Goal: Transaction & Acquisition: Purchase product/service

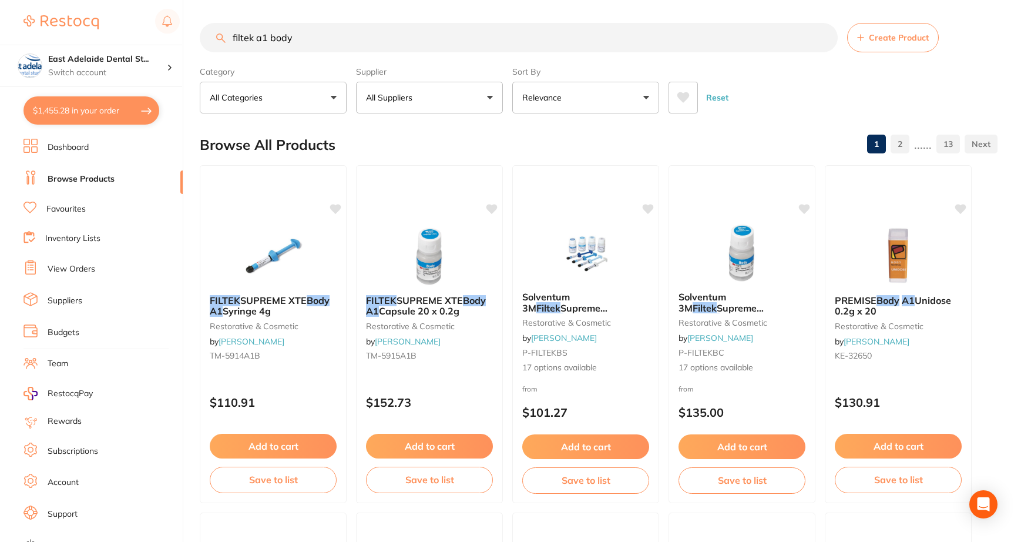
scroll to position [646, 0]
click at [581, 286] on div "Solventum 3M Filtek Supreme XTE Body Syringes 4g restorative & cosmetic by [PER…" at bounding box center [585, 333] width 147 height 102
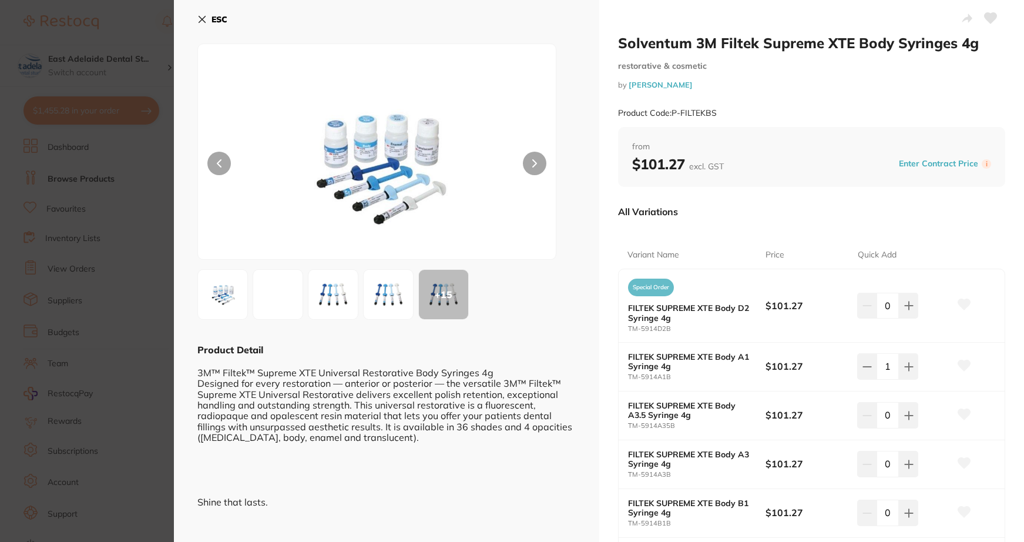
scroll to position [176, 0]
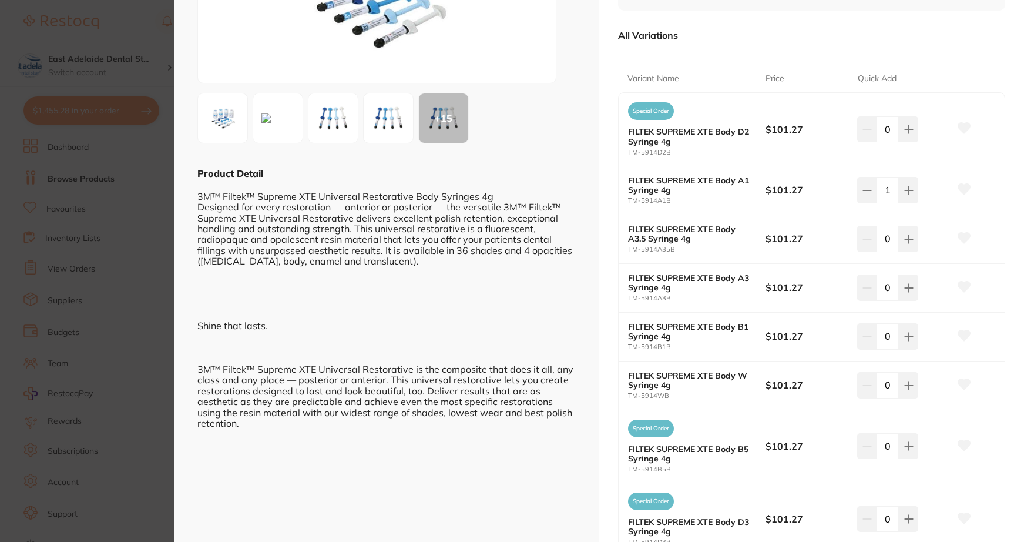
click at [898, 353] on div "FILTEK SUPREME XTE Body B1 Syringe 4g TM-5914B1B $101.27 0" at bounding box center [812, 337] width 387 height 49
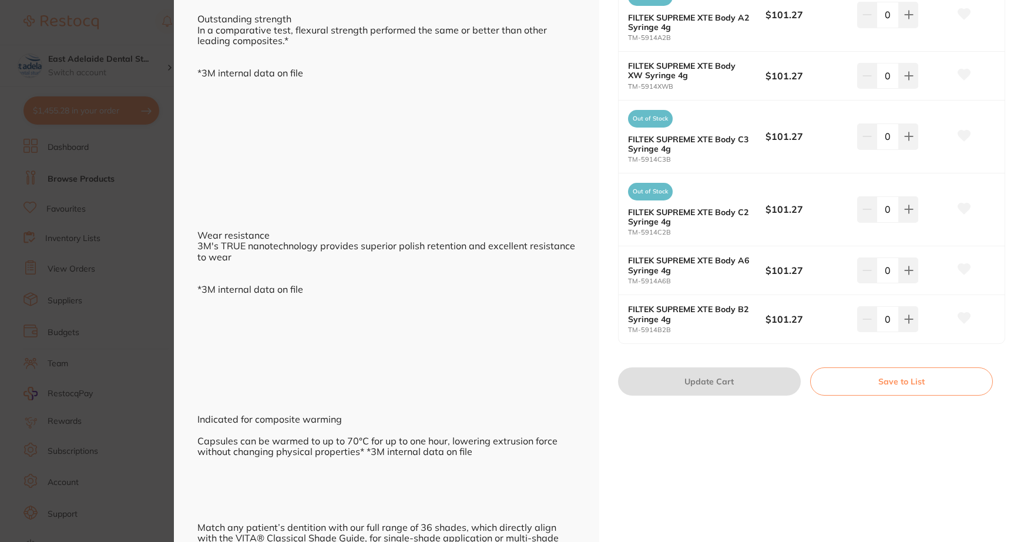
scroll to position [1058, 0]
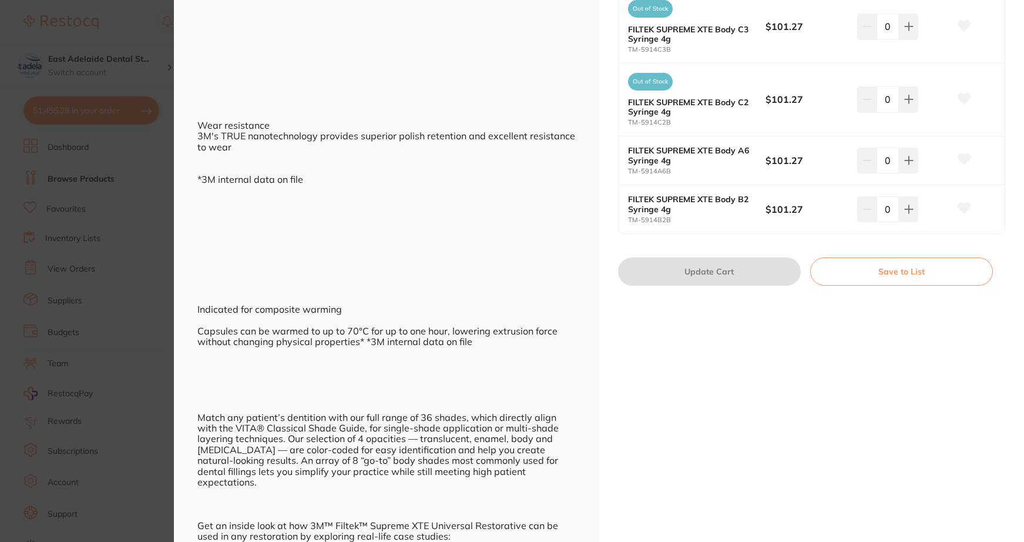
click at [121, 197] on section "Solventum 3M Filtek Supreme XTE Body Syringes 4g restorative & cosmetic by [PER…" at bounding box center [512, 271] width 1024 height 542
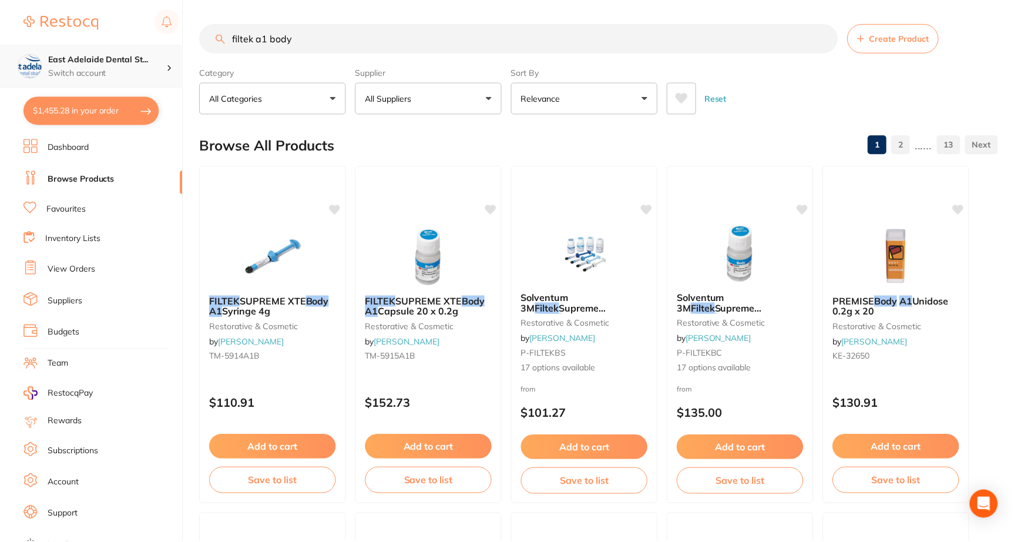
scroll to position [1, 0]
click at [116, 113] on button "$1,455.28 in your order" at bounding box center [92, 110] width 136 height 28
checkbox input "true"
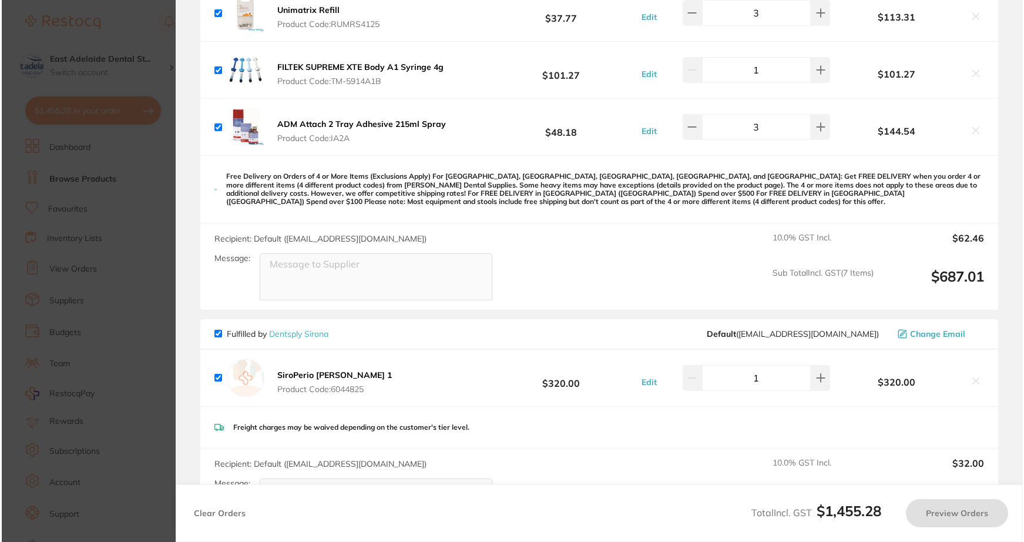
scroll to position [0, 0]
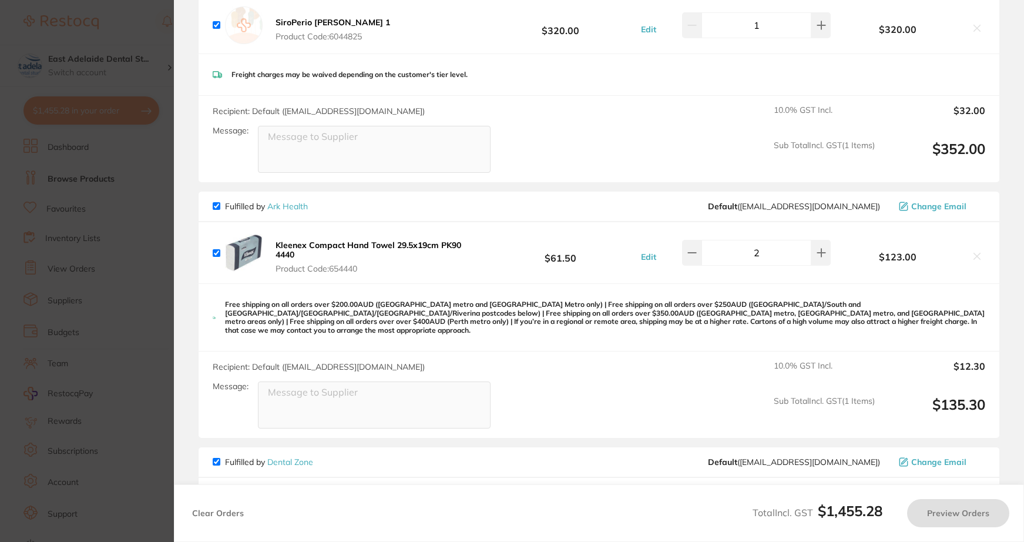
checkbox input "true"
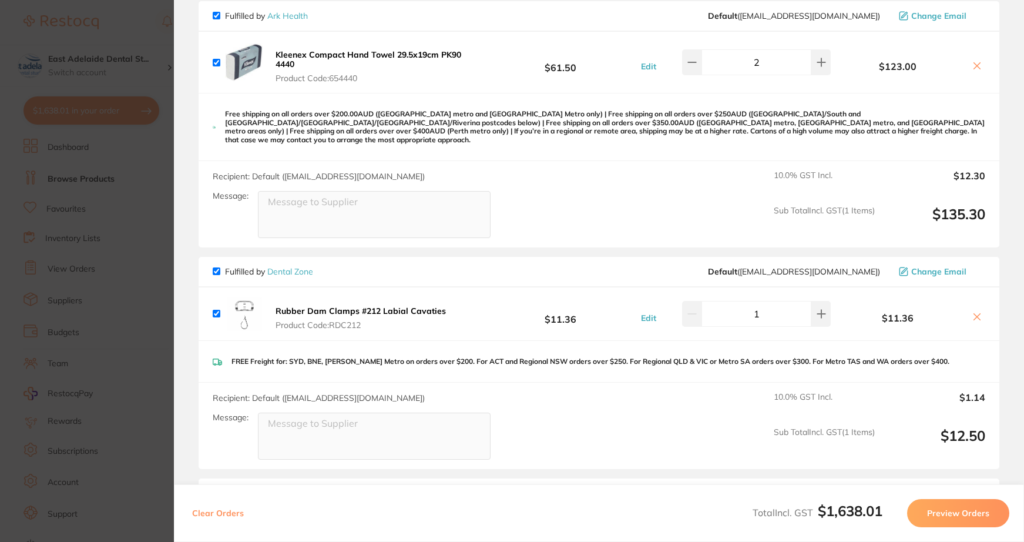
scroll to position [1173, 0]
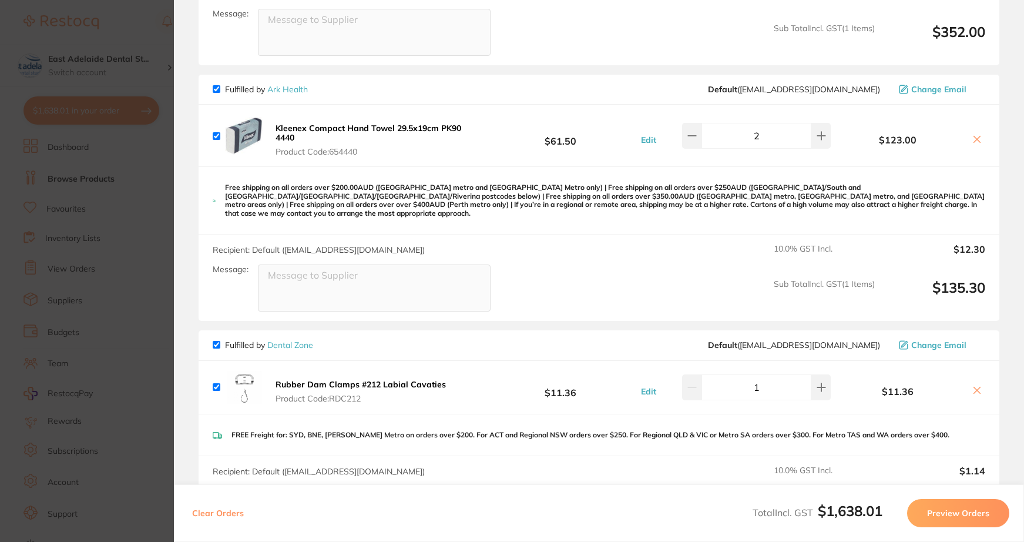
click at [113, 259] on section "Update RRP Set your pre negotiated price for this item. Item Agreed RRP (excl. …" at bounding box center [512, 271] width 1024 height 542
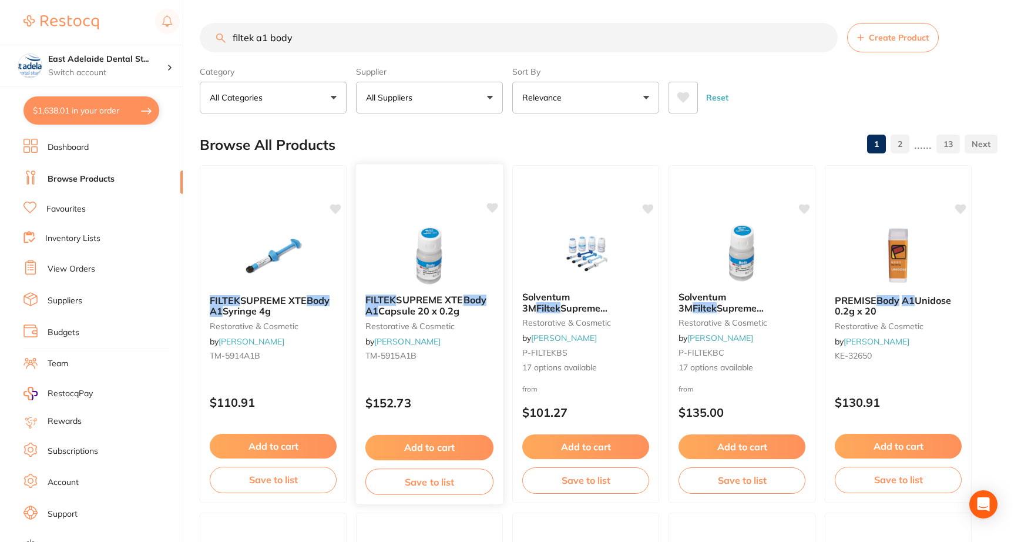
scroll to position [0, 0]
drag, startPoint x: 337, startPoint y: 37, endPoint x: 125, endPoint y: 29, distance: 212.3
click at [125, 29] on div "$1,638.01 East Adelaide Dental St... Switch account East Adelaide Dental Studio…" at bounding box center [510, 271] width 1021 height 542
click at [713, 445] on button "Add to cart" at bounding box center [742, 448] width 128 height 25
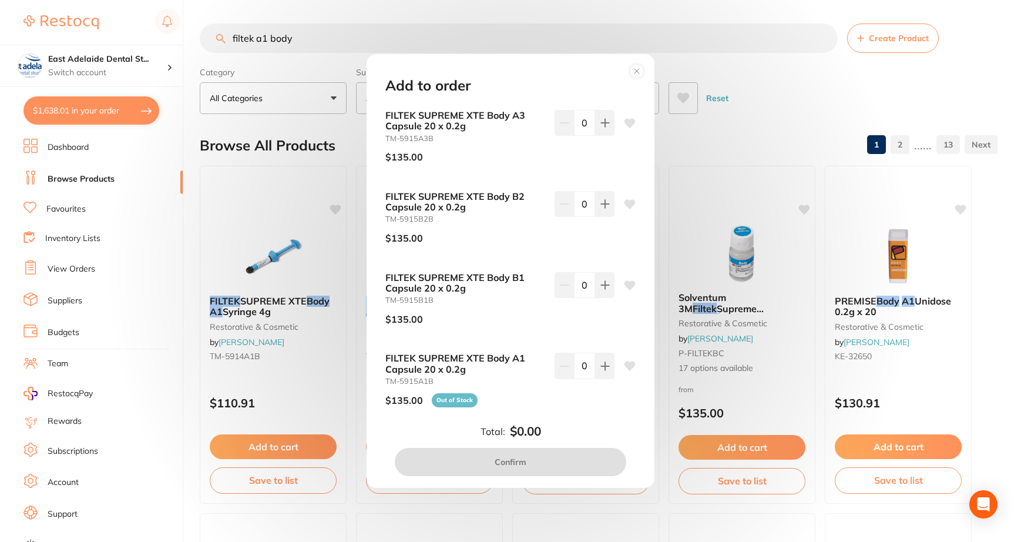
scroll to position [705, 0]
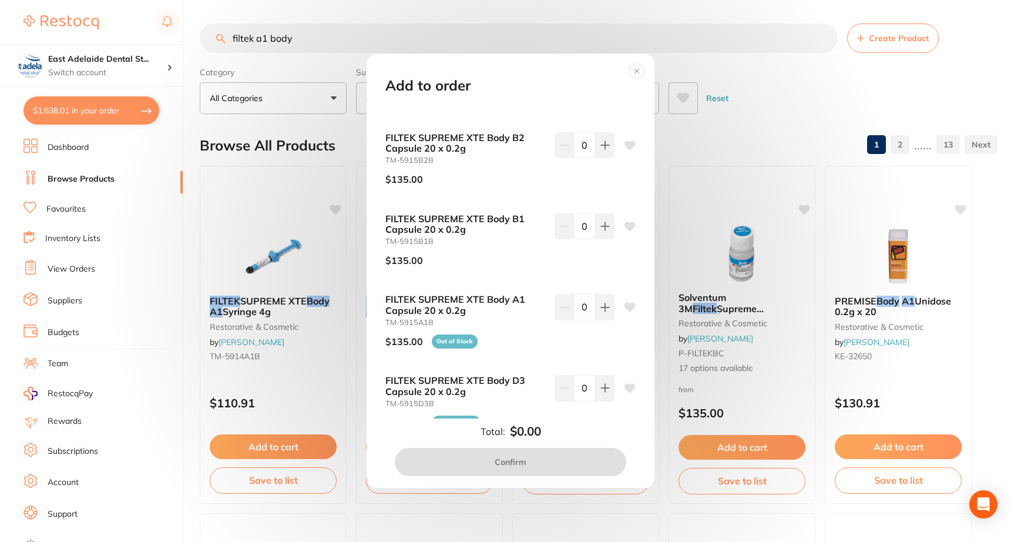
click at [641, 76] on circle at bounding box center [638, 72] width 14 height 14
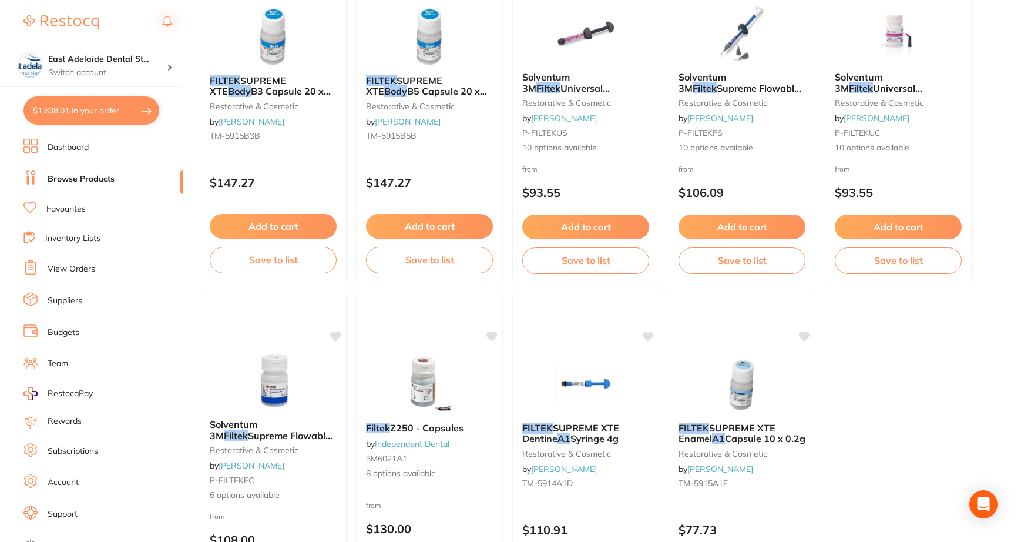
scroll to position [3349, 0]
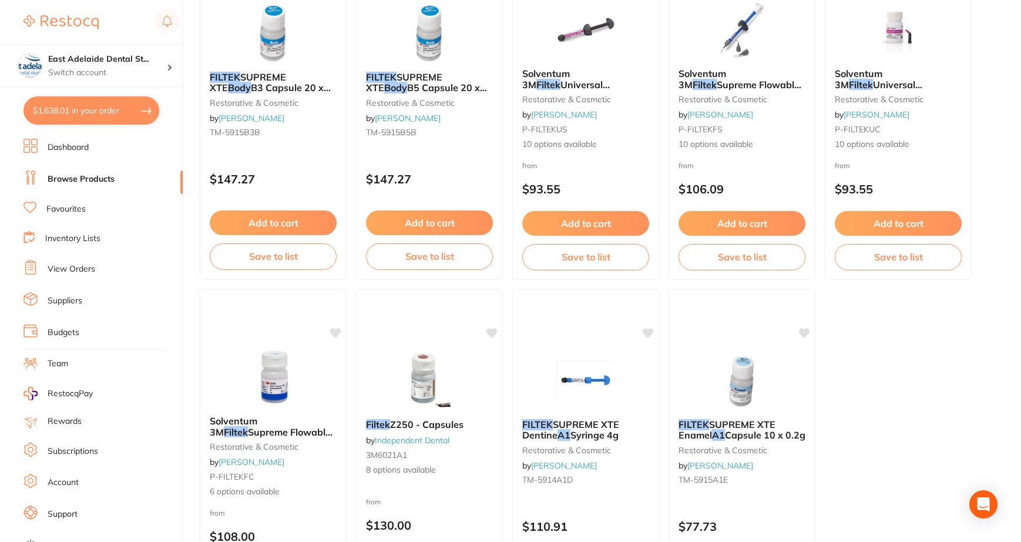
click at [69, 142] on link "Dashboard" at bounding box center [68, 148] width 41 height 12
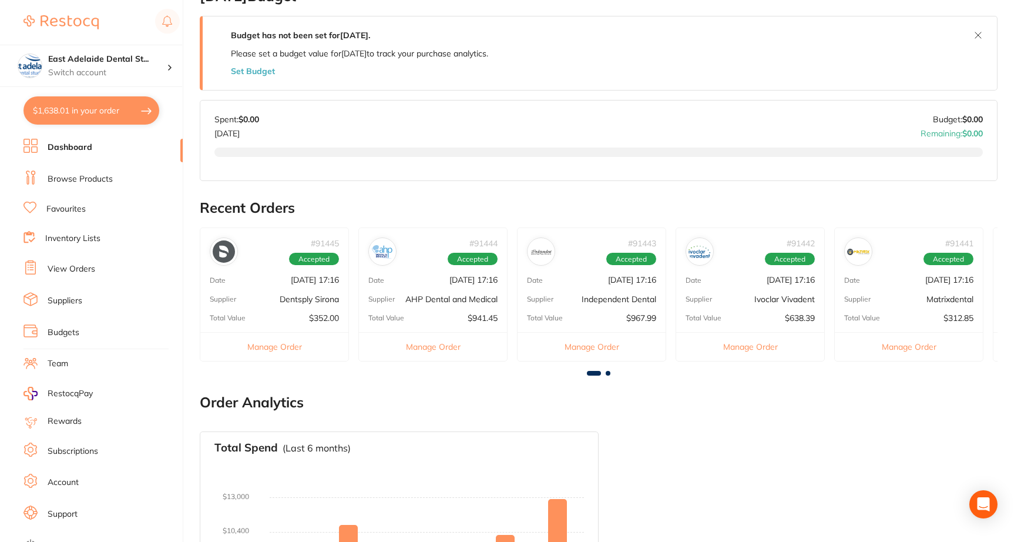
scroll to position [353, 0]
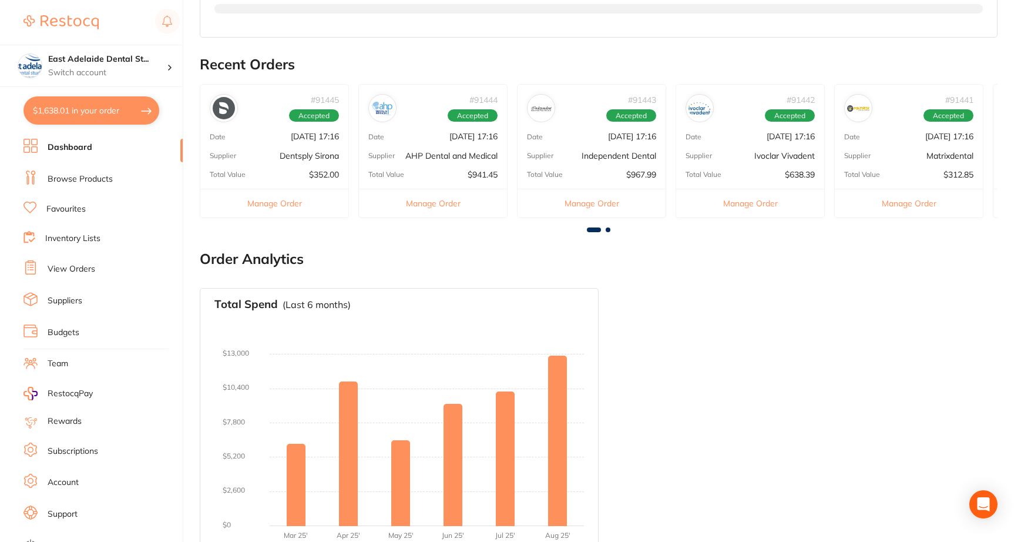
click at [124, 119] on button "$1,638.01 in your order" at bounding box center [92, 110] width 136 height 28
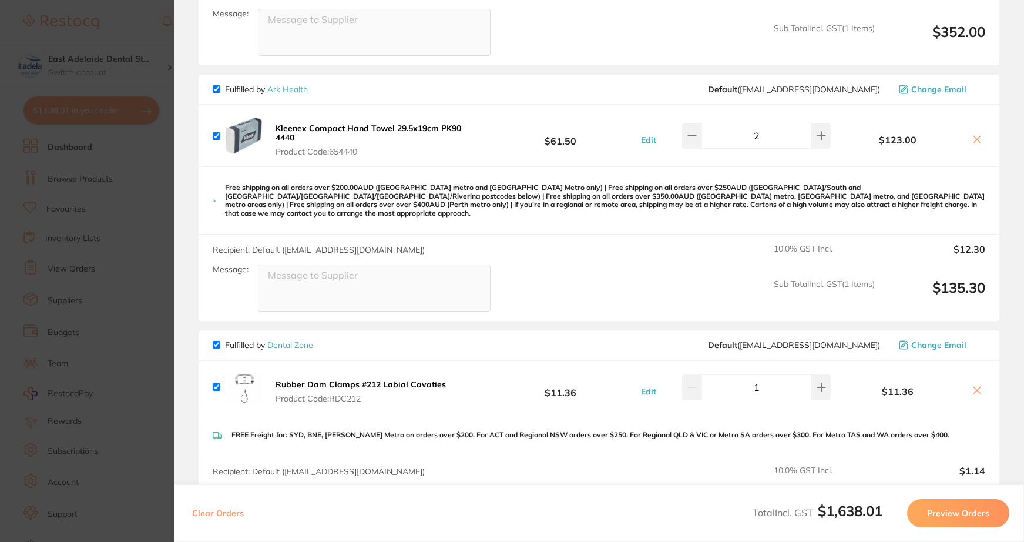
click at [61, 340] on section "Update RRP Set your pre negotiated price for this item. Item Agreed RRP (excl. …" at bounding box center [512, 271] width 1024 height 542
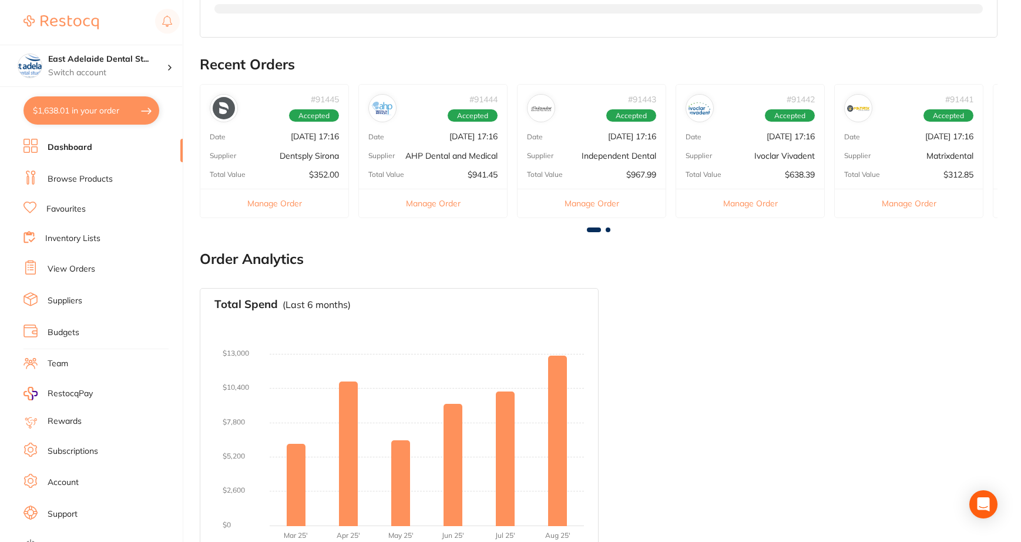
click at [76, 261] on li "View Orders" at bounding box center [103, 269] width 159 height 18
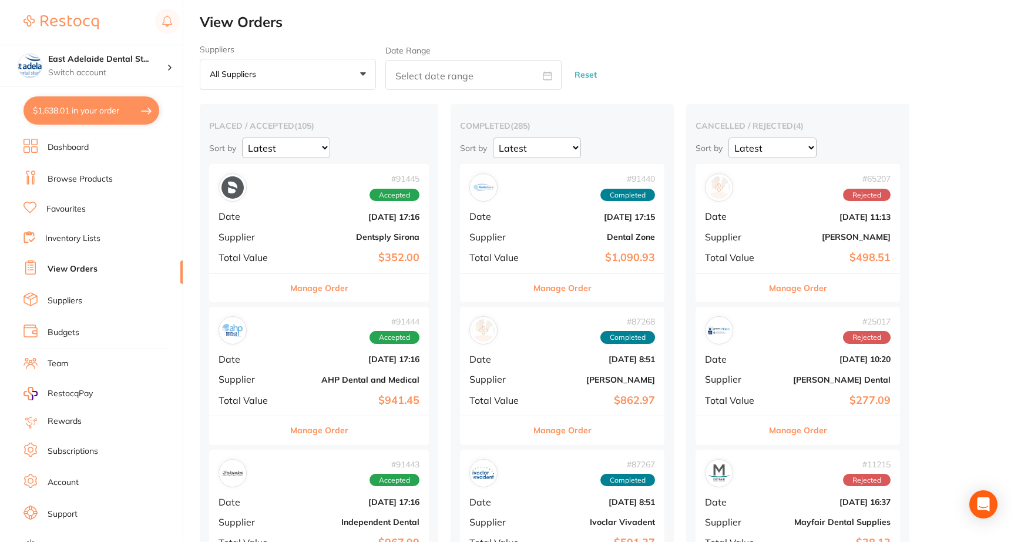
click at [483, 70] on input "text" at bounding box center [473, 75] width 176 height 30
select select "8"
select select "2025"
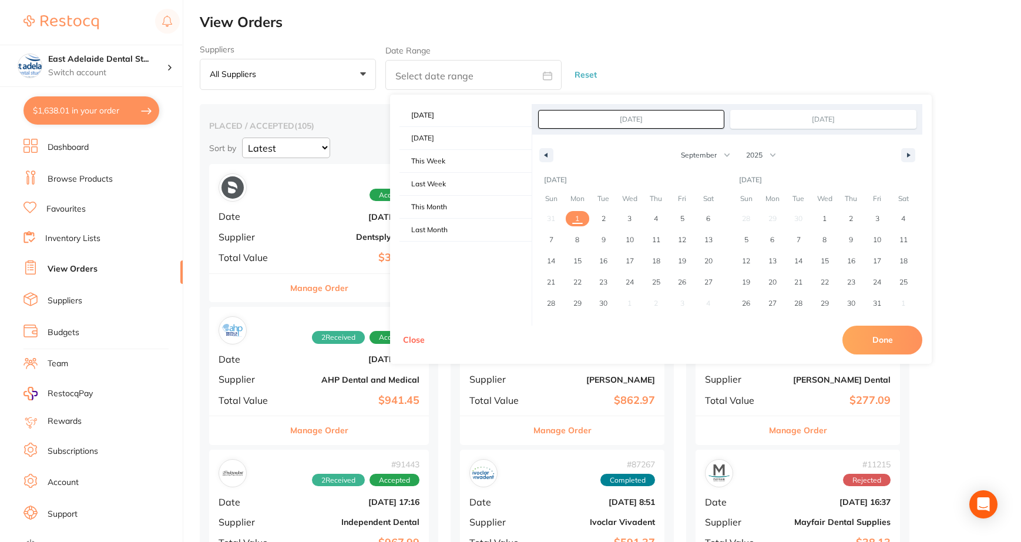
click at [102, 172] on li "Browse Products" at bounding box center [103, 179] width 159 height 18
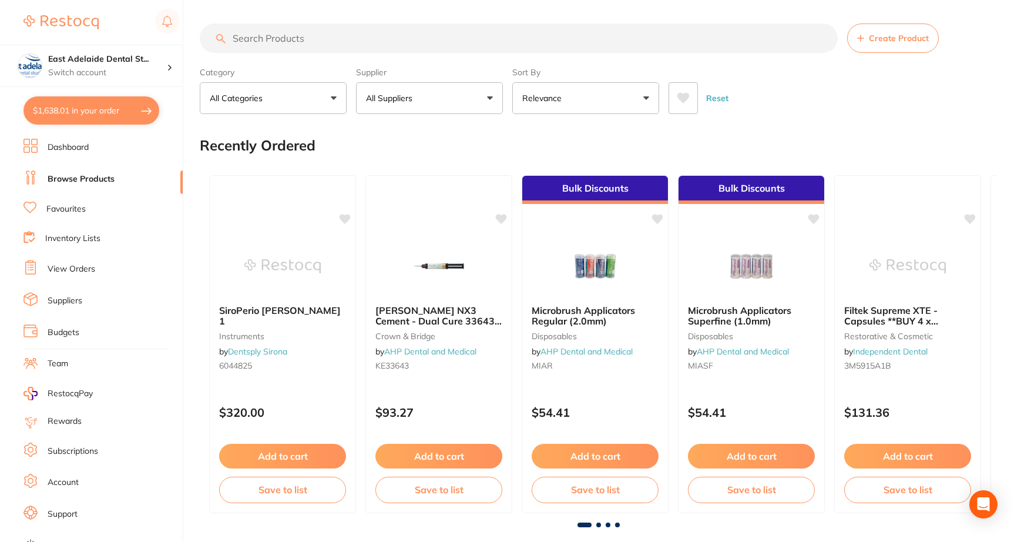
click at [482, 93] on button "All Suppliers" at bounding box center [429, 98] width 147 height 32
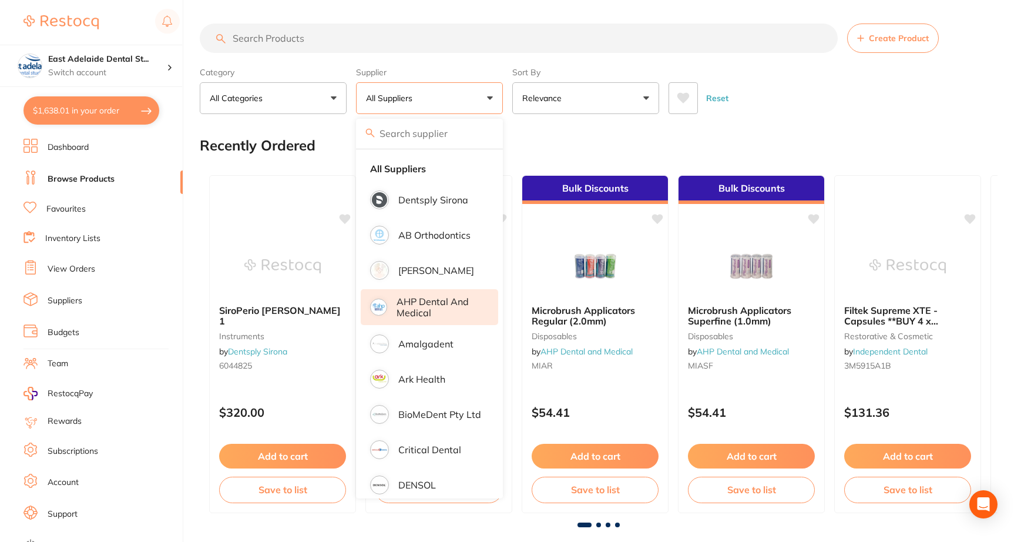
scroll to position [176, 0]
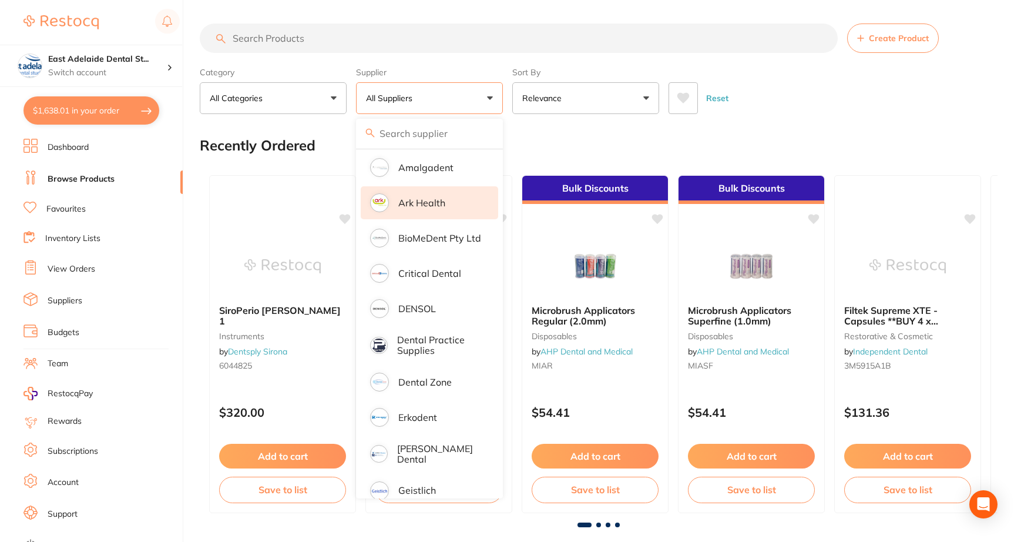
click at [455, 208] on li "Ark Health" at bounding box center [430, 202] width 138 height 33
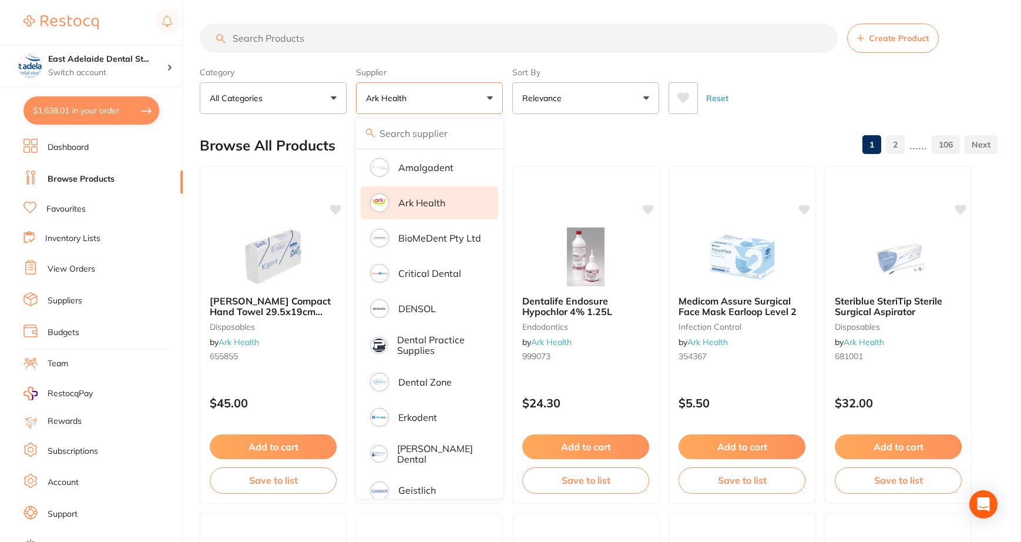
click at [769, 96] on div "Reset" at bounding box center [829, 93] width 320 height 41
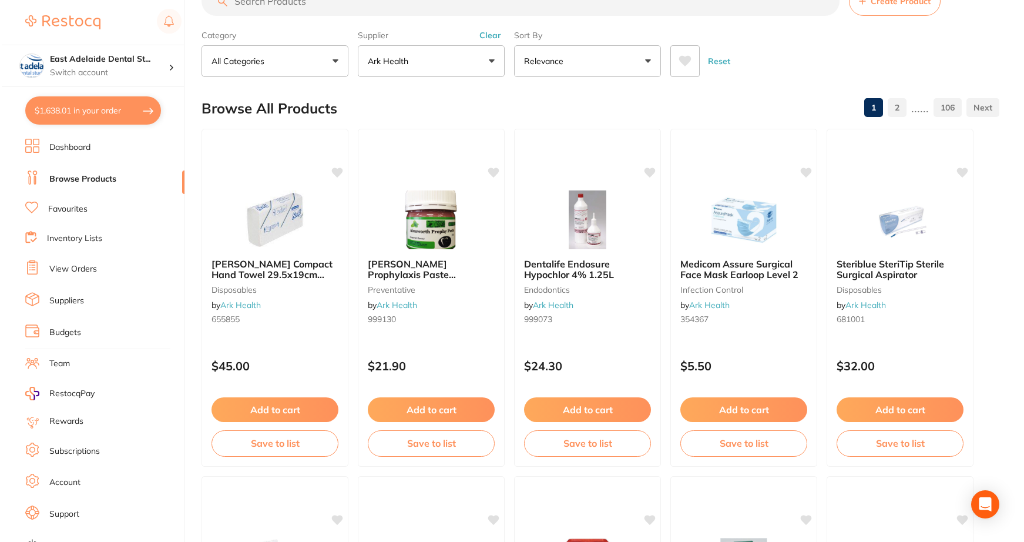
scroll to position [0, 0]
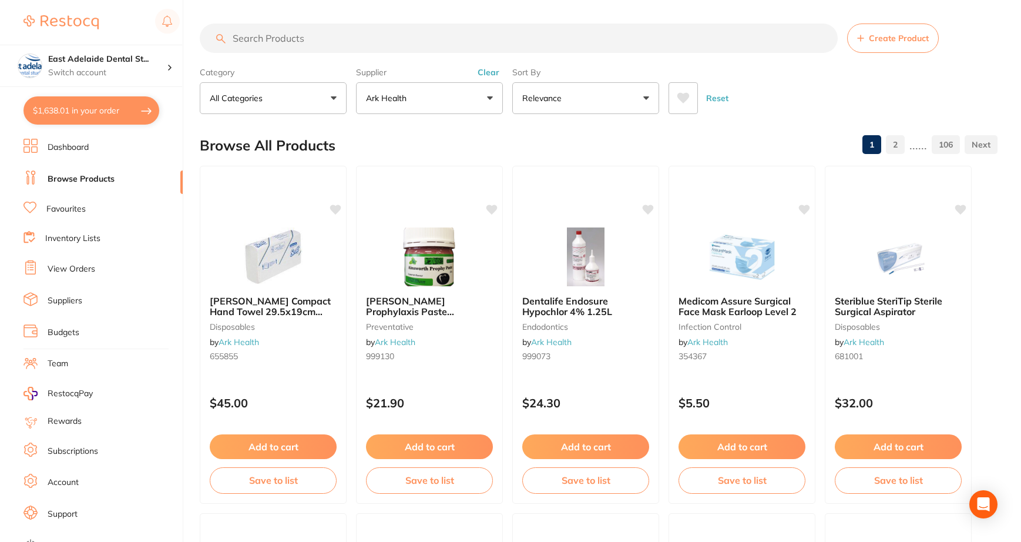
click at [77, 219] on ul "Dashboard Browse Products Favourites Inventory Lists View Orders Suppliers Budg…" at bounding box center [103, 341] width 159 height 405
click at [77, 213] on link "Favourites" at bounding box center [65, 209] width 39 height 12
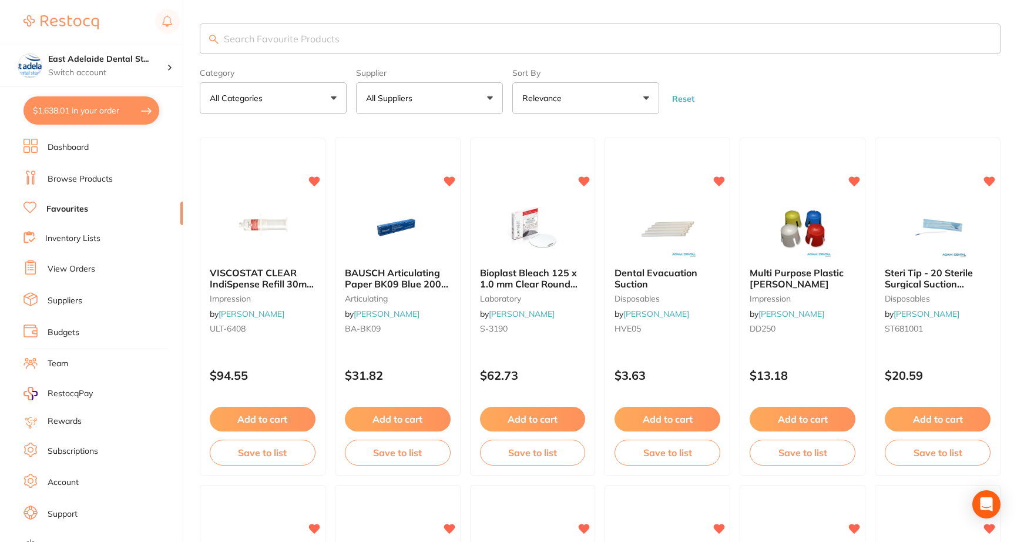
click at [417, 37] on input "search" at bounding box center [600, 39] width 801 height 31
type input "masks"
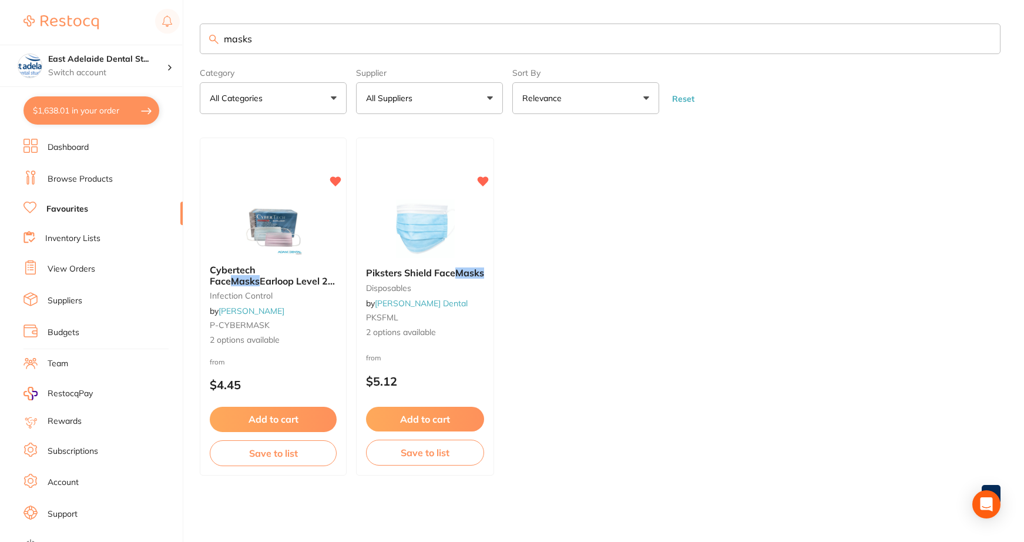
click at [76, 102] on button "$1,638.01 in your order" at bounding box center [92, 110] width 136 height 28
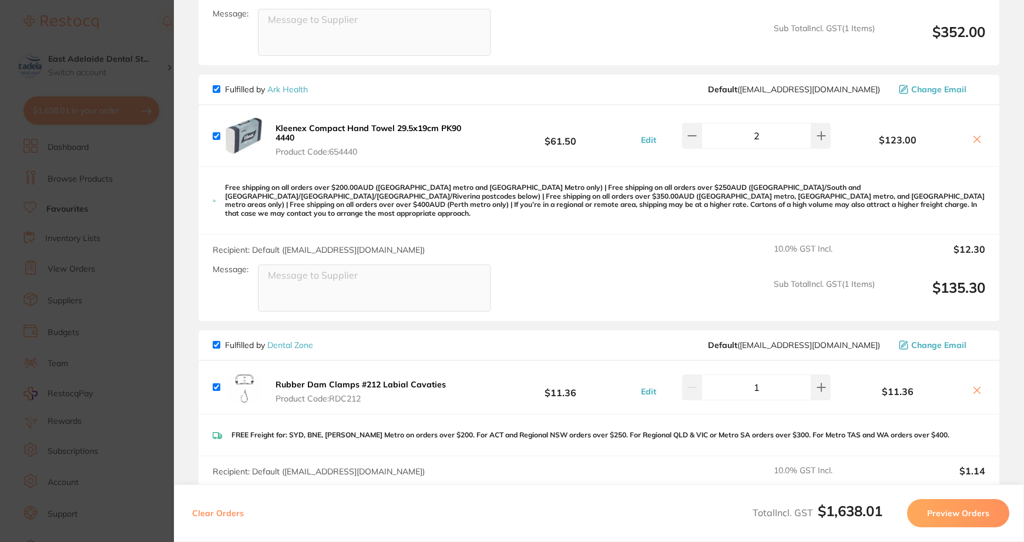
scroll to position [1114, 0]
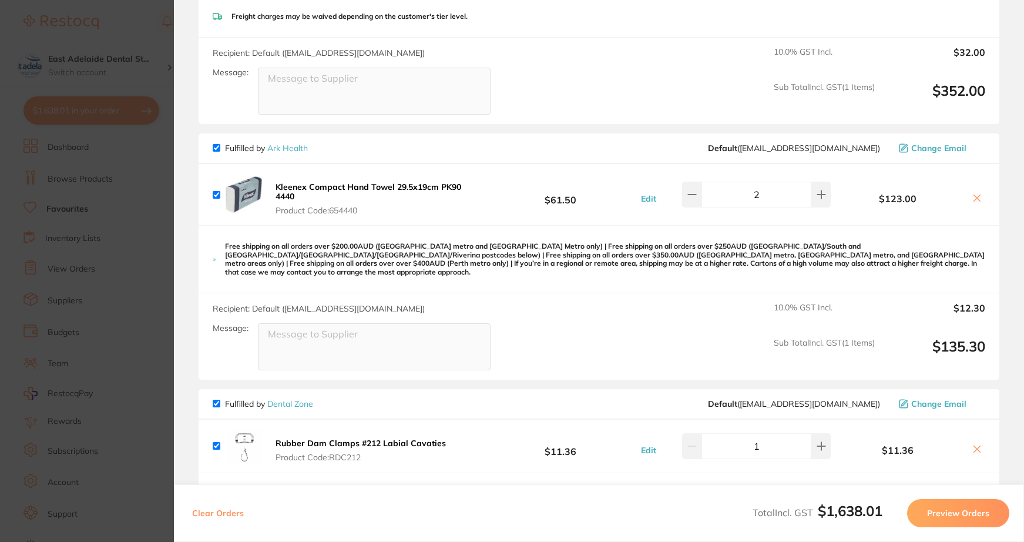
click at [975, 199] on icon at bounding box center [977, 198] width 6 height 6
checkbox input "false"
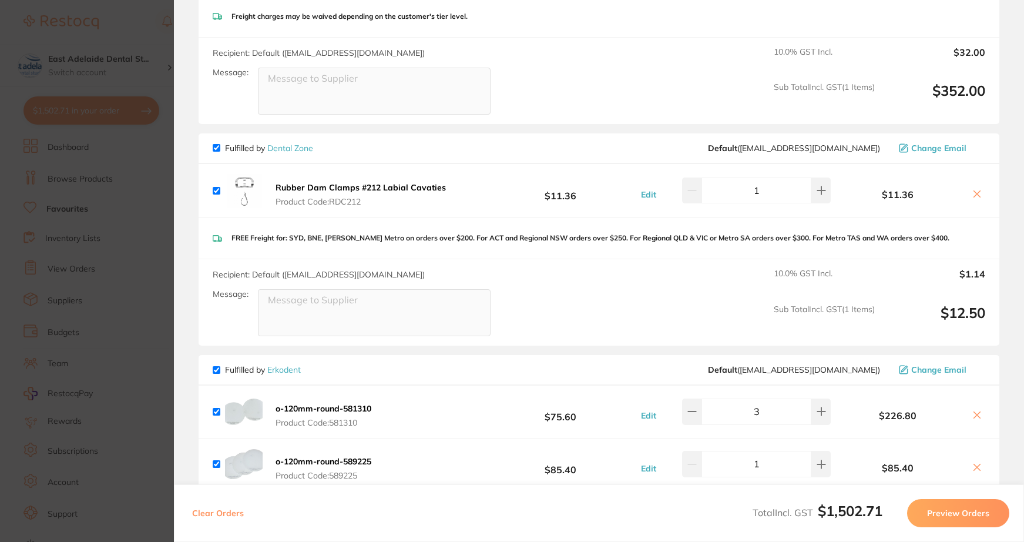
click at [173, 259] on section "Update RRP Set your pre negotiated price for this item. Item Agreed RRP (excl. …" at bounding box center [512, 271] width 1024 height 542
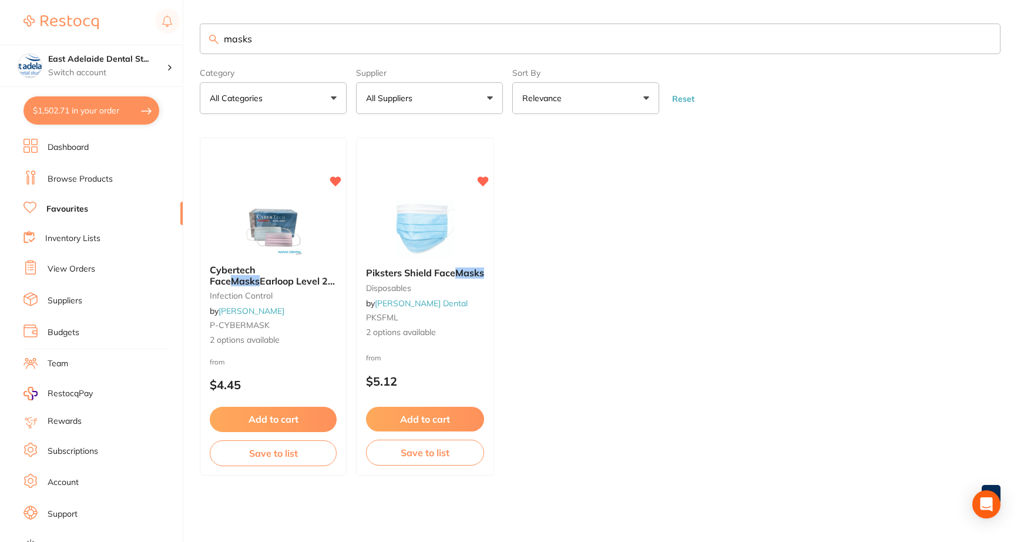
drag, startPoint x: 297, startPoint y: 38, endPoint x: 55, endPoint y: 8, distance: 244.0
click at [55, 8] on div "$1,502.71 [STREET_ADDRESS] Switch account East Adelaide Dental Studio $1,502.71…" at bounding box center [512, 271] width 1024 height 542
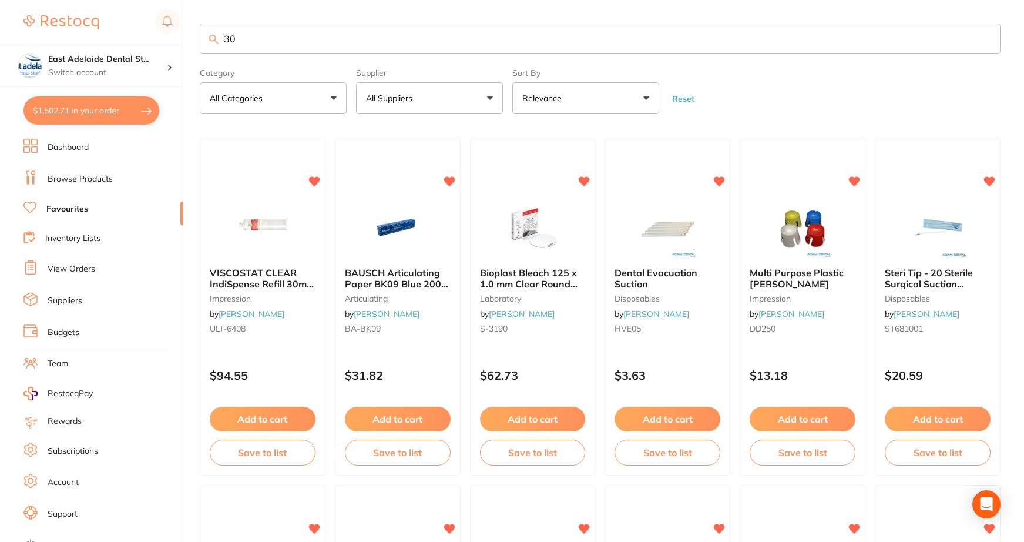
type input "3"
click at [70, 273] on link "View Orders" at bounding box center [72, 269] width 48 height 12
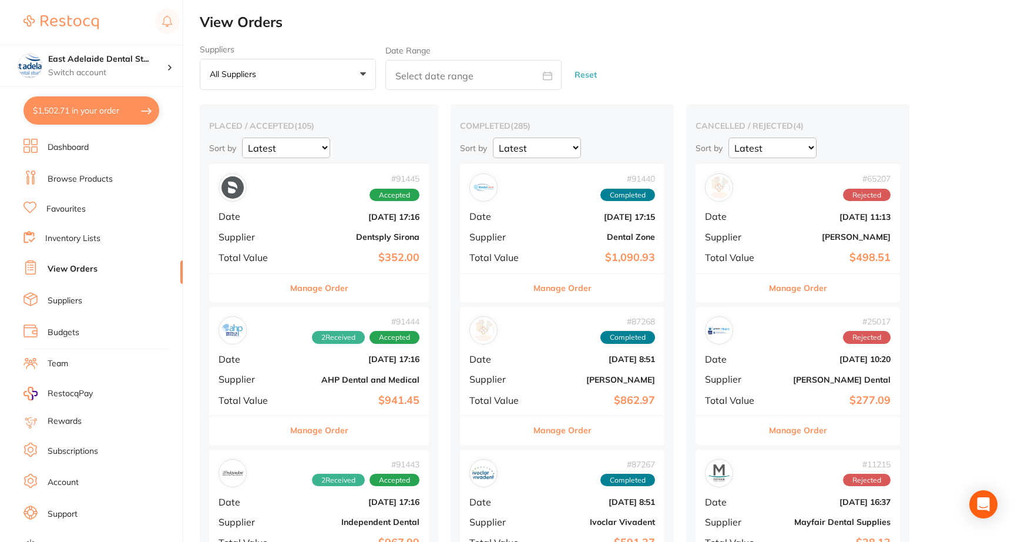
click at [82, 269] on link "View Orders" at bounding box center [73, 269] width 50 height 12
click at [69, 152] on link "Dashboard" at bounding box center [68, 148] width 41 height 12
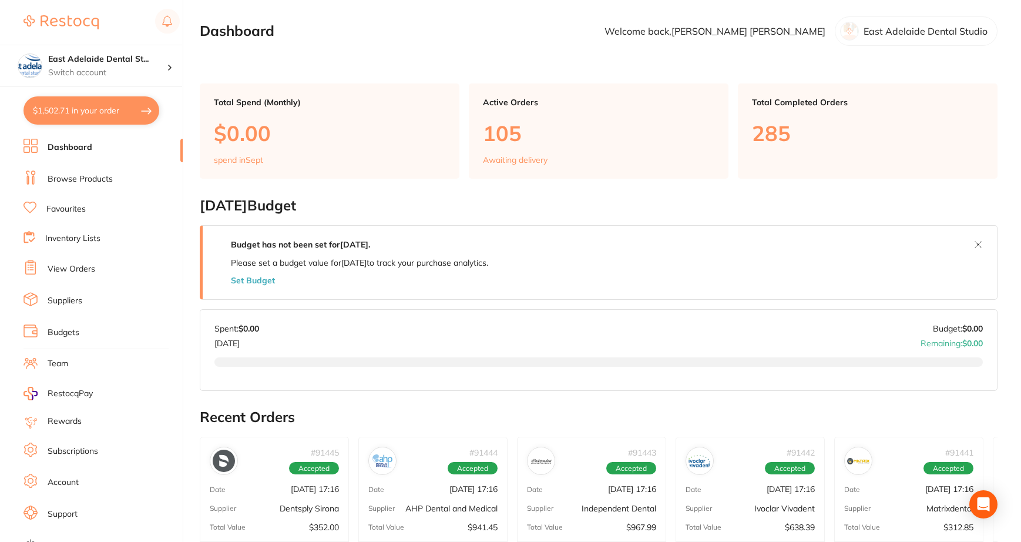
click at [143, 119] on button "$1,502.71 in your order" at bounding box center [92, 110] width 136 height 28
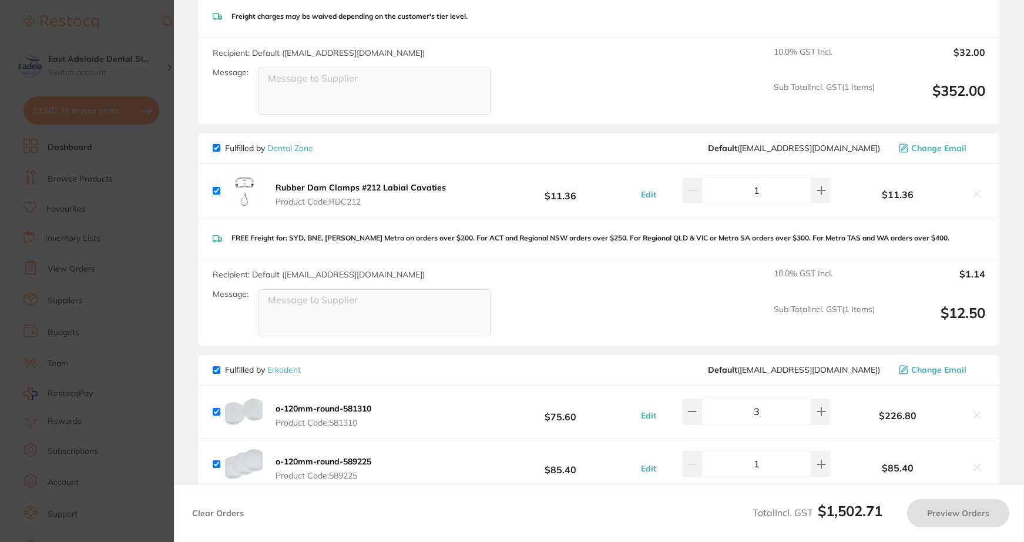
click at [112, 226] on section "Update RRP Set your pre negotiated price for this item. Item Agreed RRP (excl. …" at bounding box center [512, 271] width 1024 height 542
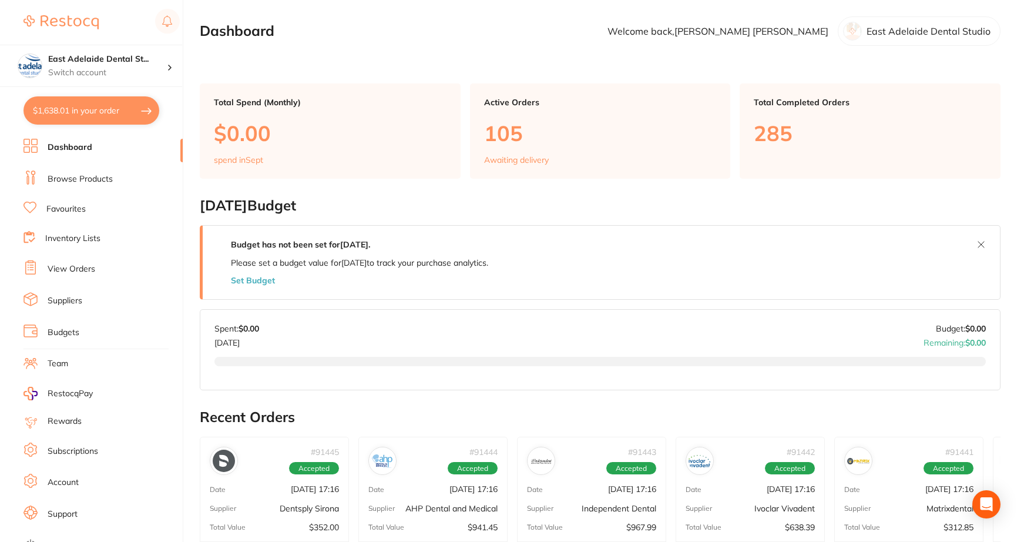
click at [102, 223] on ul "Dashboard Browse Products Favourites Inventory Lists View Orders Suppliers Budg…" at bounding box center [103, 341] width 159 height 405
click at [84, 179] on link "Browse Products" at bounding box center [80, 179] width 65 height 12
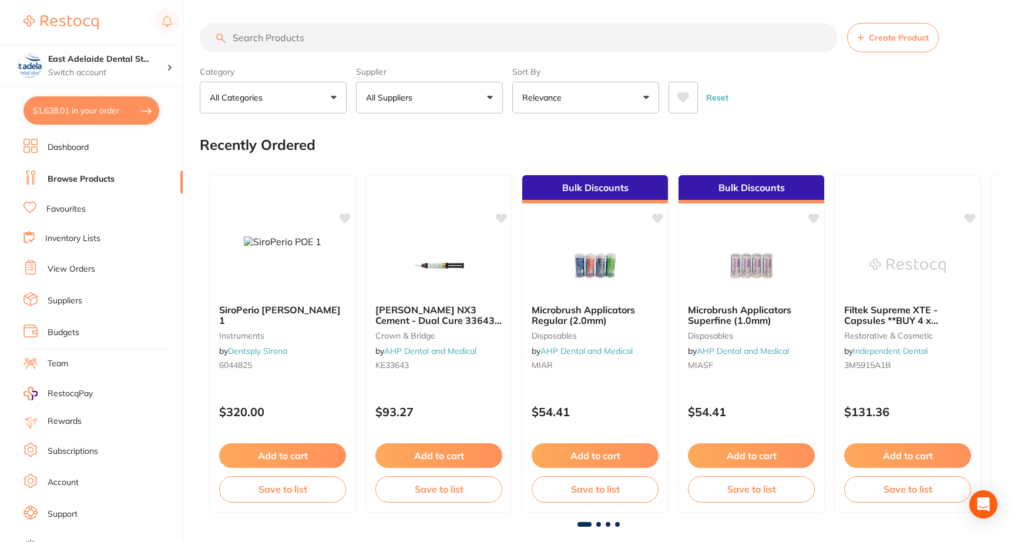
click at [120, 99] on button "$1,638.01 in your order" at bounding box center [92, 110] width 136 height 28
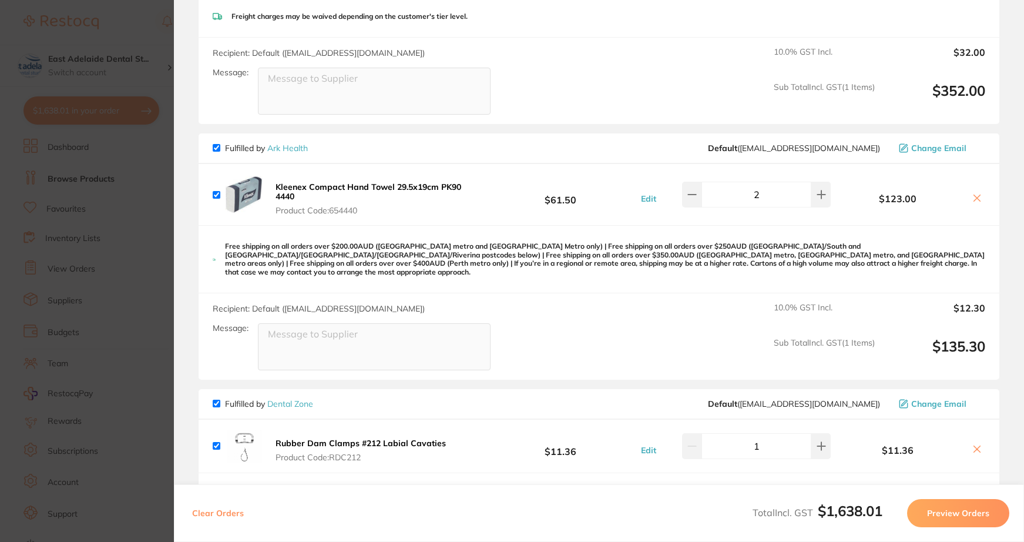
scroll to position [1055, 0]
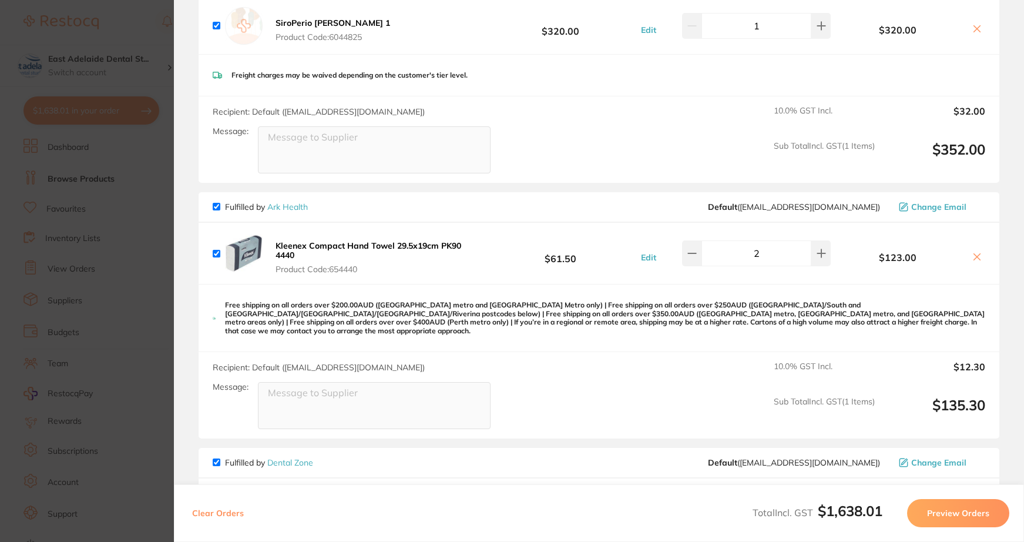
click at [974, 257] on icon at bounding box center [977, 256] width 6 height 6
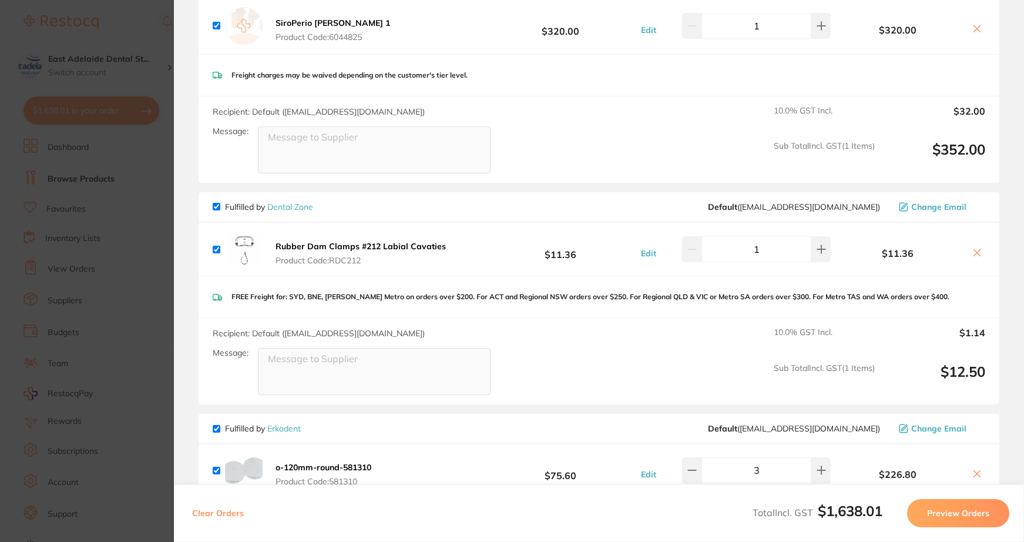
checkbox input "false"
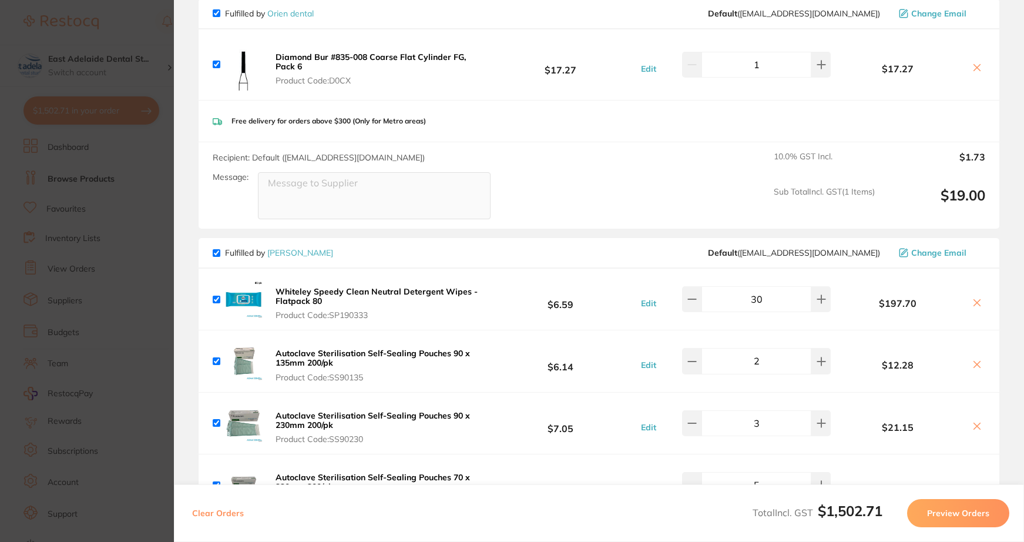
scroll to position [233, 0]
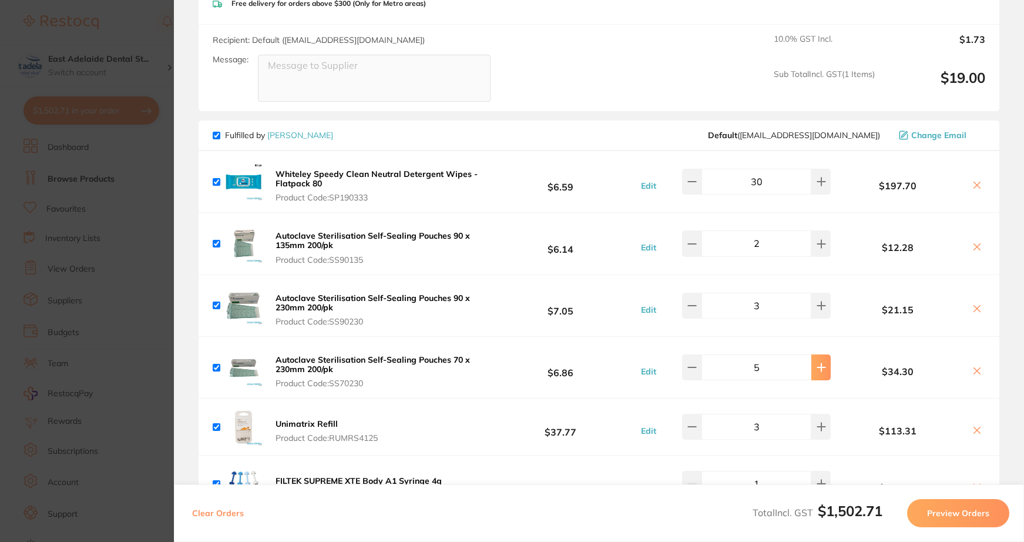
click at [822, 369] on icon at bounding box center [821, 367] width 9 height 9
type input "8"
click at [126, 255] on section "Update RRP Set your pre negotiated price for this item. Item Agreed RRP (excl. …" at bounding box center [512, 271] width 1024 height 542
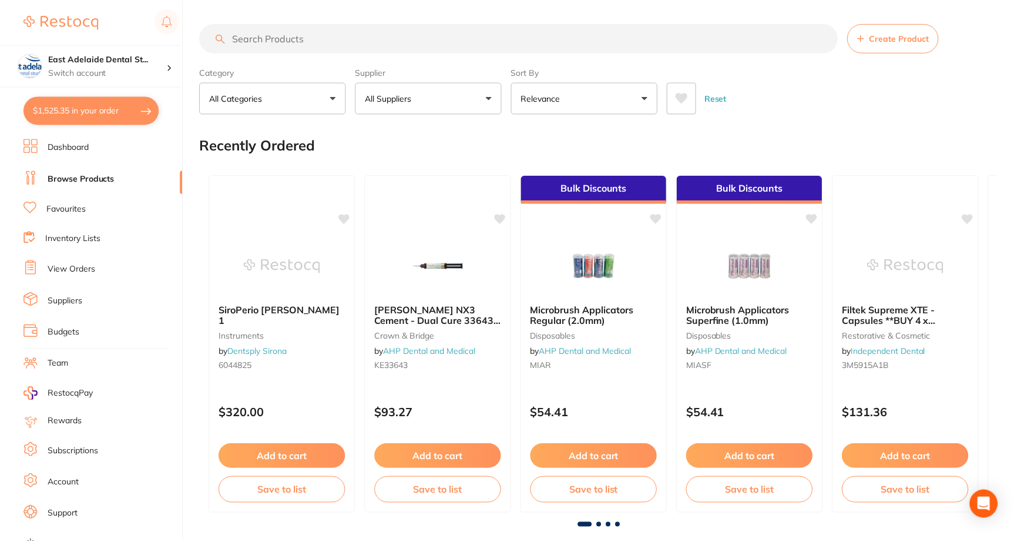
scroll to position [1, 0]
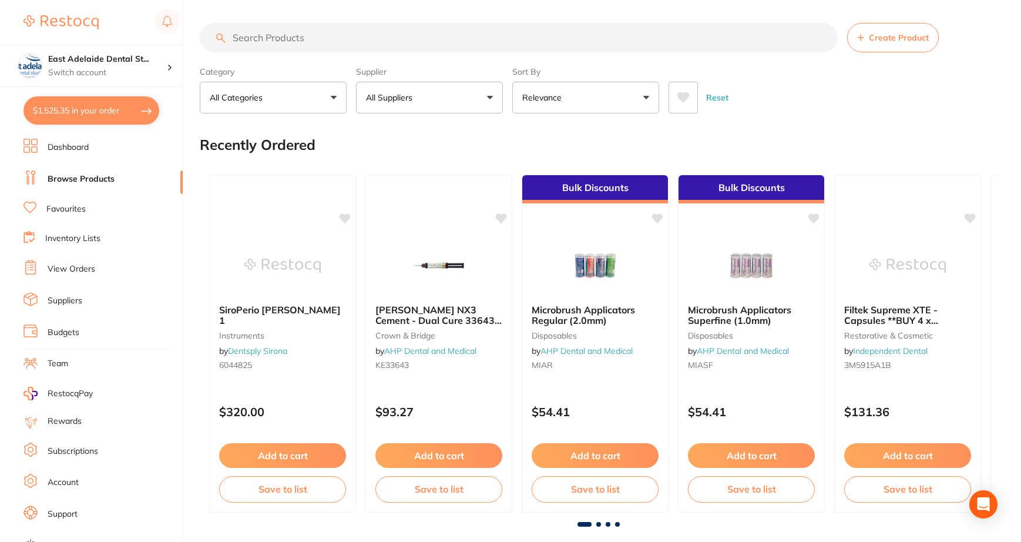
click at [283, 47] on input "search" at bounding box center [519, 37] width 638 height 29
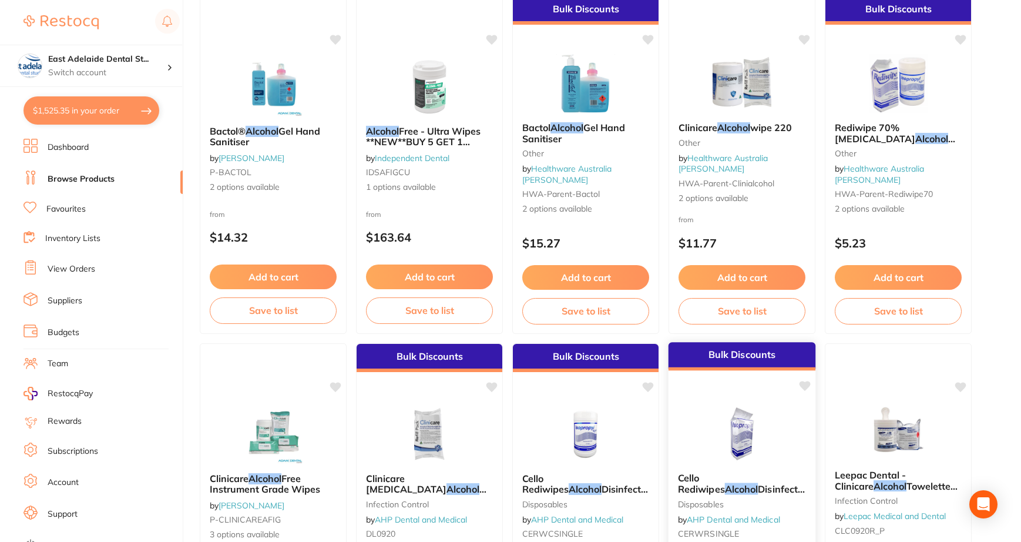
scroll to position [0, 0]
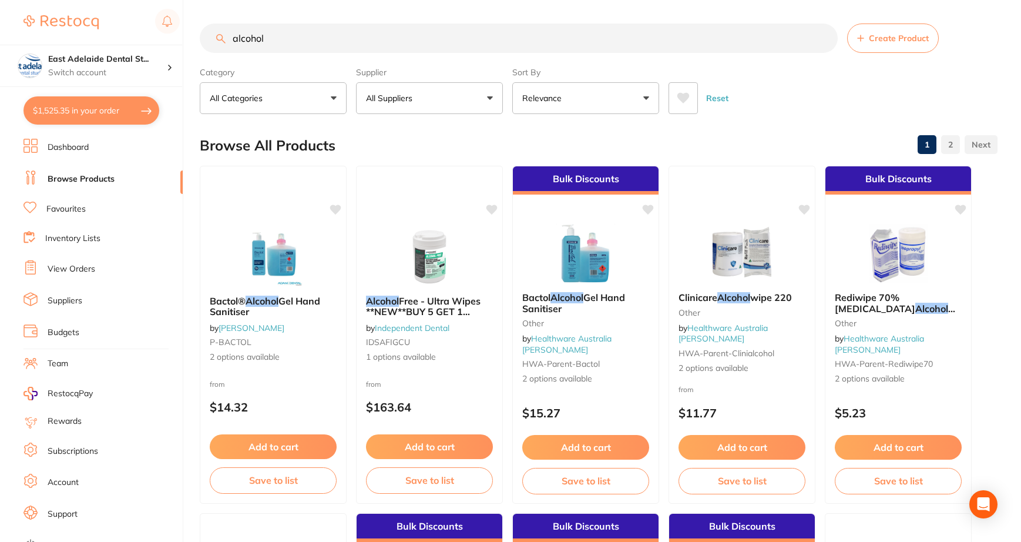
click at [455, 48] on input "alcohol" at bounding box center [519, 38] width 638 height 29
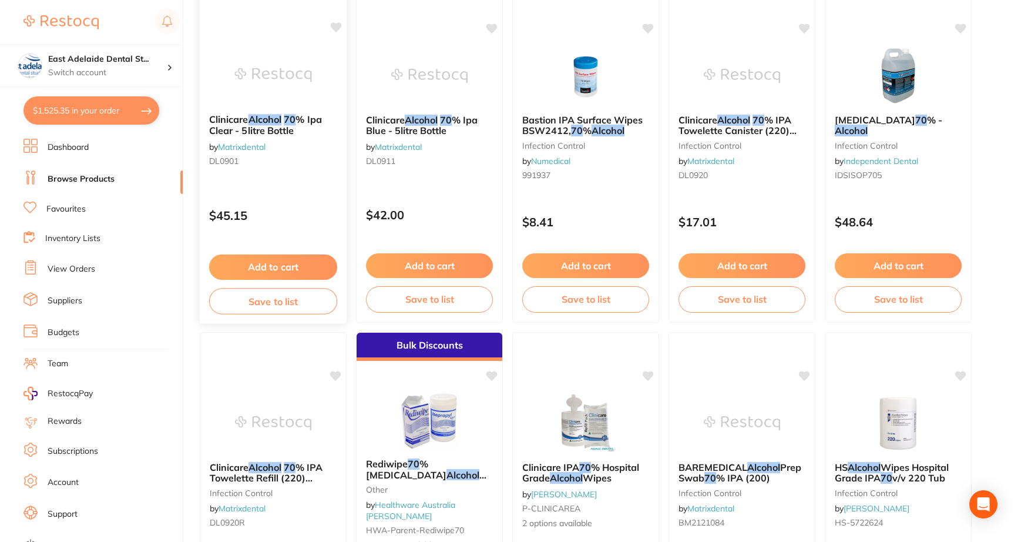
scroll to position [529, 0]
type input "alcohol 70%"
click at [300, 103] on img at bounding box center [272, 74] width 77 height 59
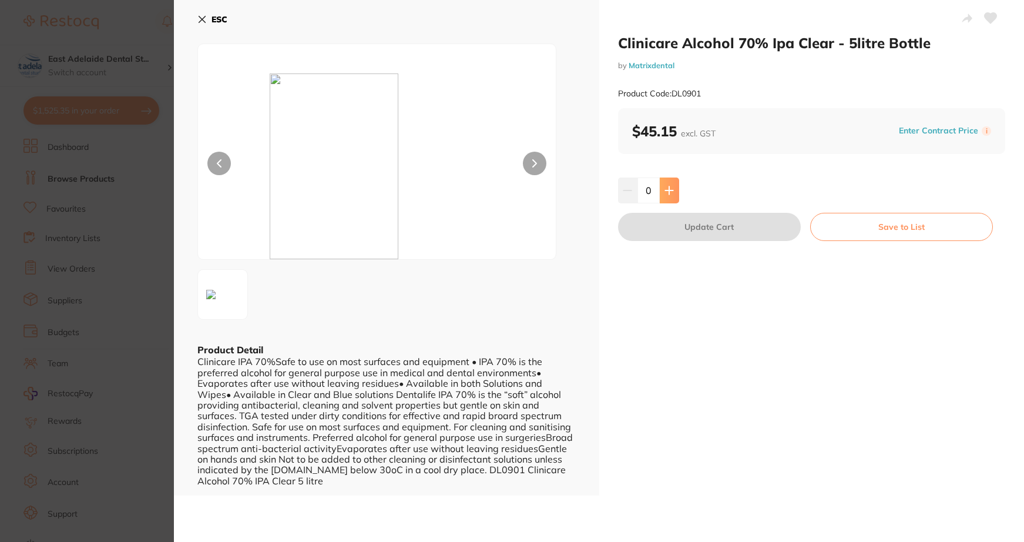
click at [670, 190] on icon at bounding box center [669, 190] width 8 height 8
type input "1"
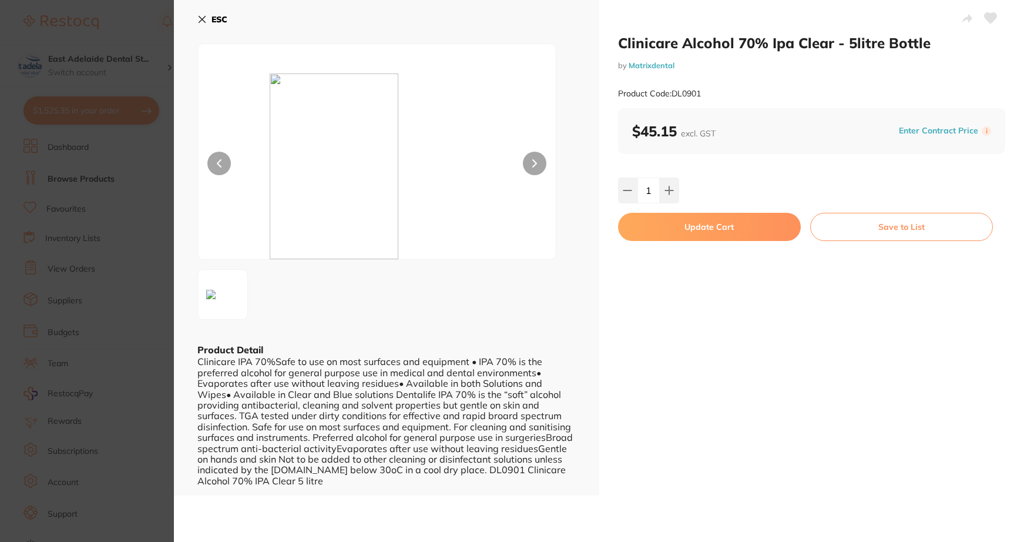
click at [700, 232] on button "Update Cart" at bounding box center [709, 227] width 183 height 28
checkbox input "true"
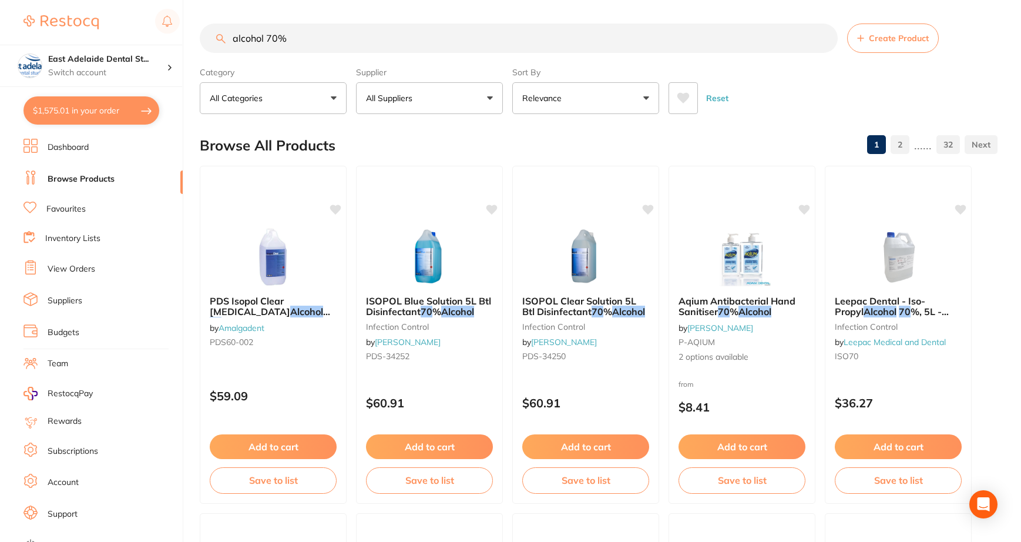
click at [119, 113] on button "$1,575.01 in your order" at bounding box center [92, 110] width 136 height 28
checkbox input "true"
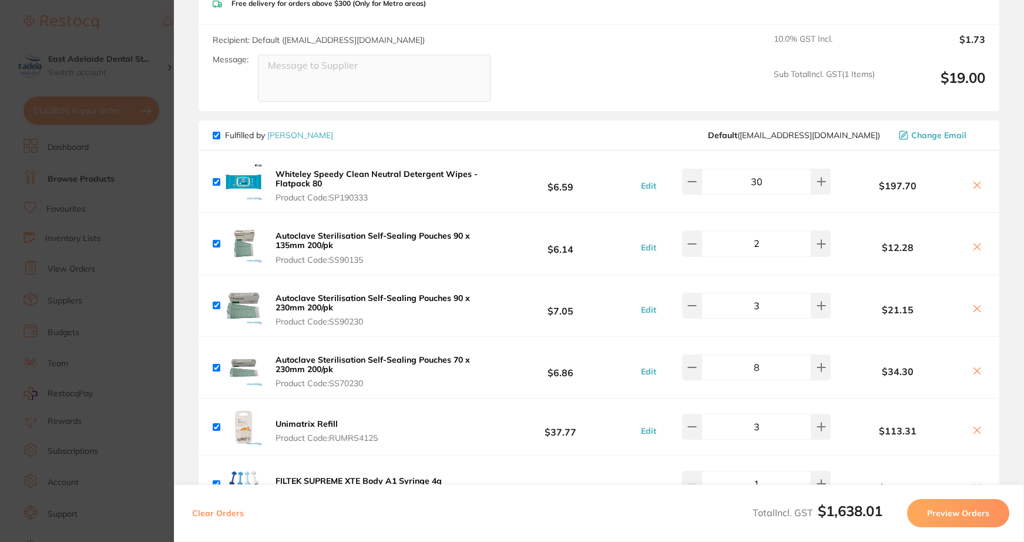
type input "5"
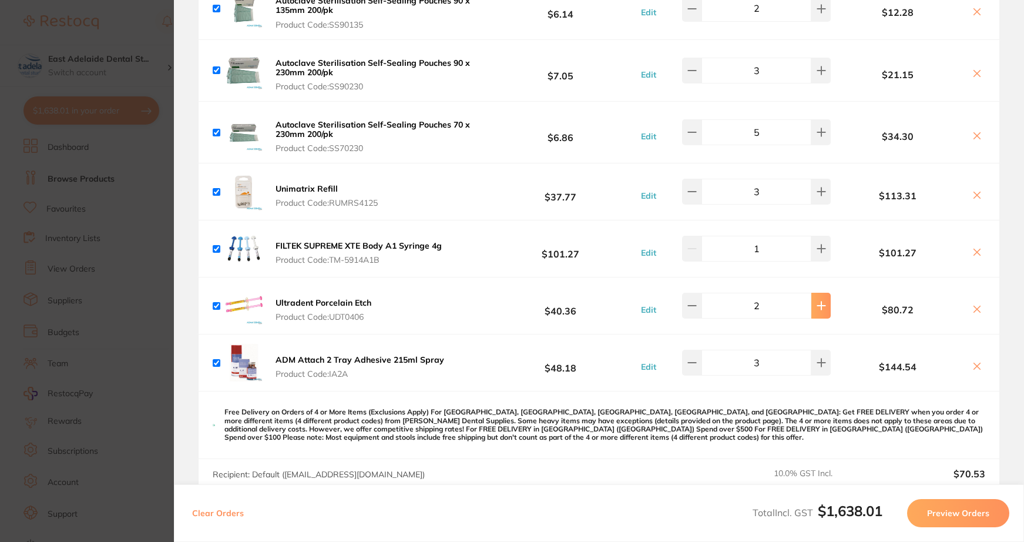
click at [821, 310] on icon at bounding box center [821, 305] width 9 height 9
type input "4"
click at [81, 210] on section "Update RRP Set your pre negotiated price for this item. Item Agreed RRP (excl. …" at bounding box center [512, 271] width 1024 height 542
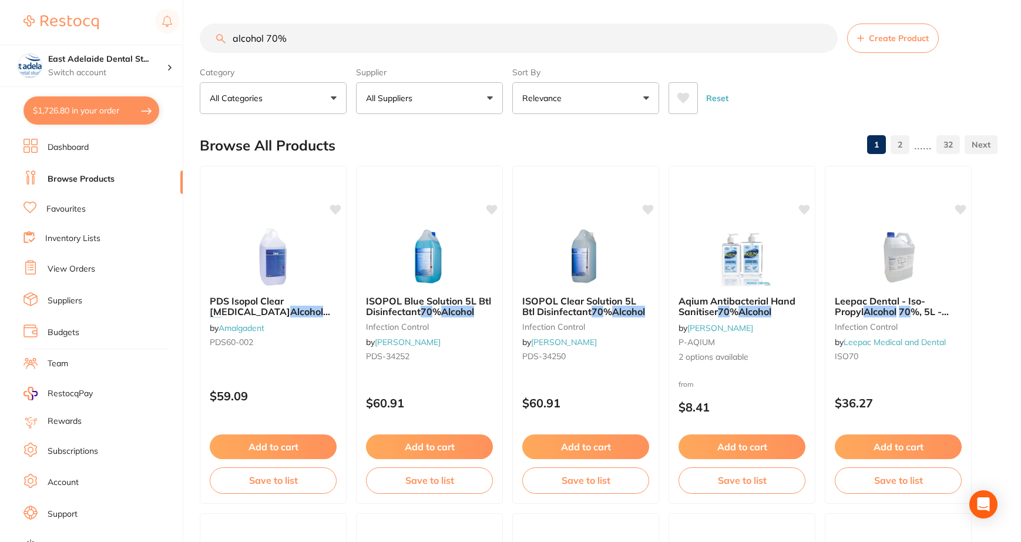
scroll to position [1, 0]
drag, startPoint x: 340, startPoint y: 30, endPoint x: 169, endPoint y: 55, distance: 172.8
click at [169, 55] on div "$1,726.80 [STREET_ADDRESS] Switch account East Adelaide Dental Studio $1,726.80…" at bounding box center [510, 271] width 1021 height 542
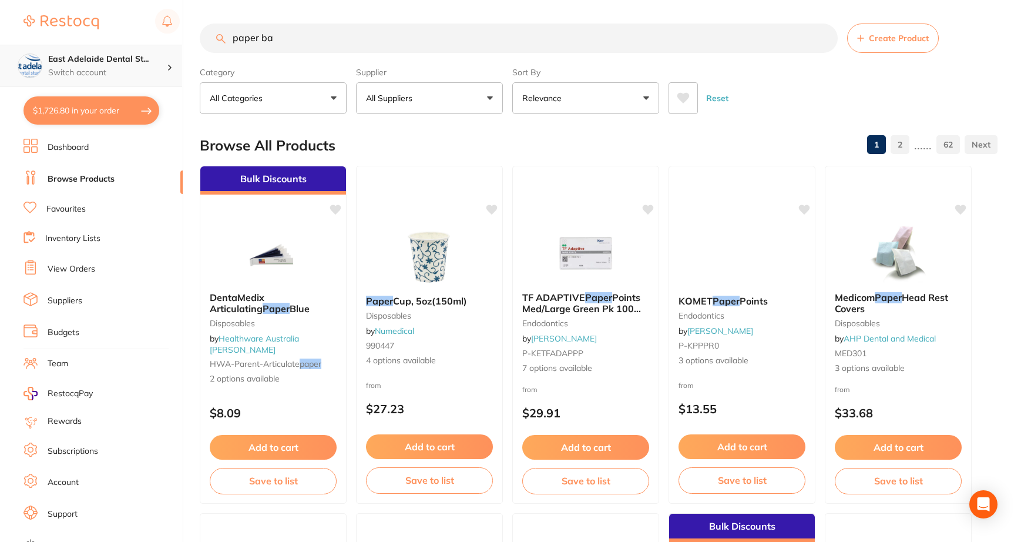
type input "paper bag"
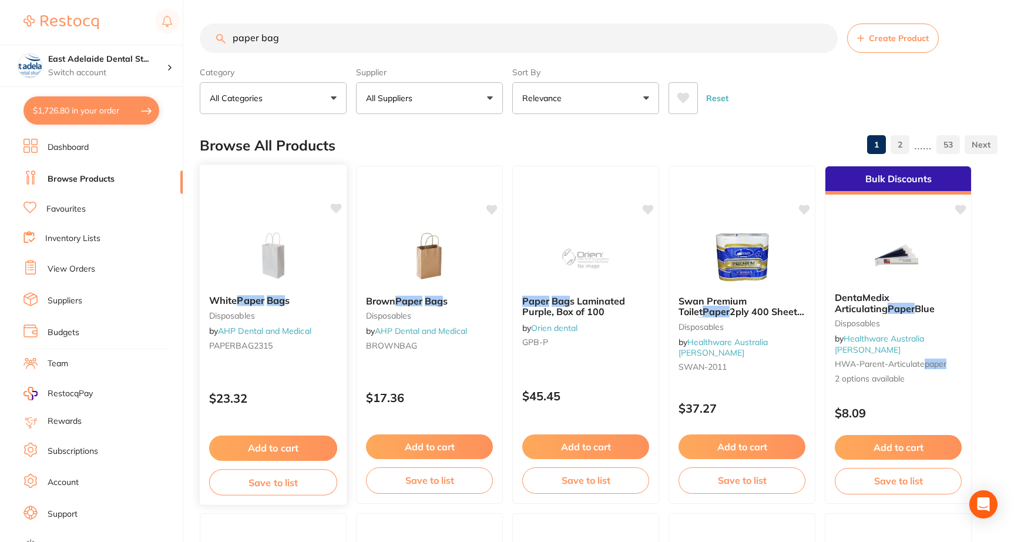
type input "paper bag"
click at [300, 442] on button "Add to cart" at bounding box center [273, 447] width 128 height 25
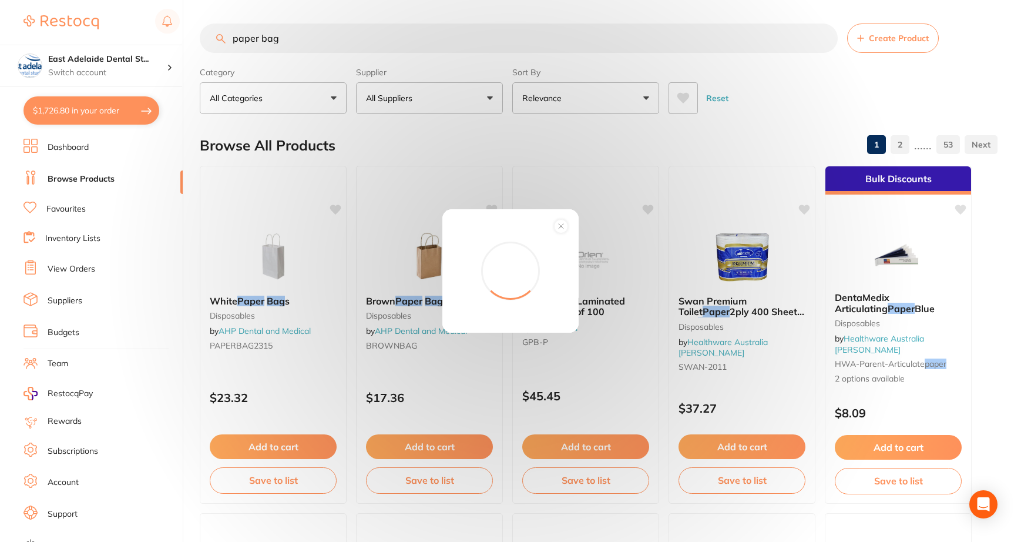
type input "8"
type input "2"
checkbox input "false"
click at [562, 229] on circle at bounding box center [562, 227] width 14 height 14
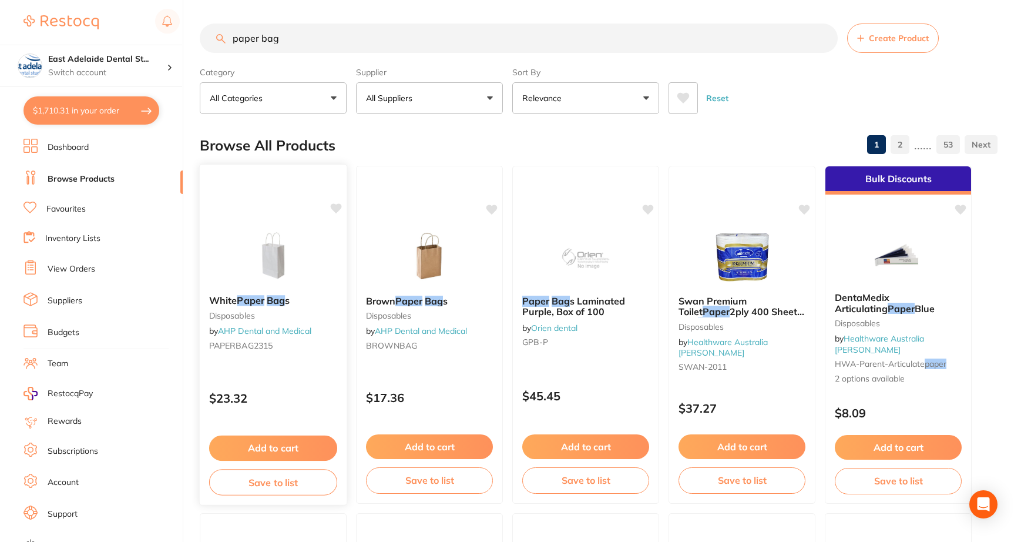
click at [266, 299] on span at bounding box center [265, 300] width 2 height 12
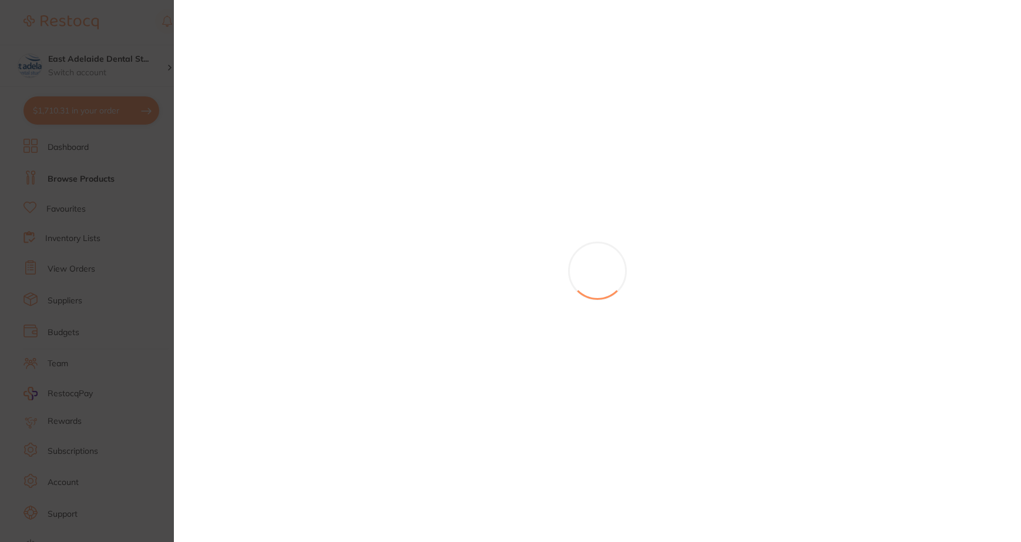
click at [257, 249] on section at bounding box center [510, 271] width 1021 height 542
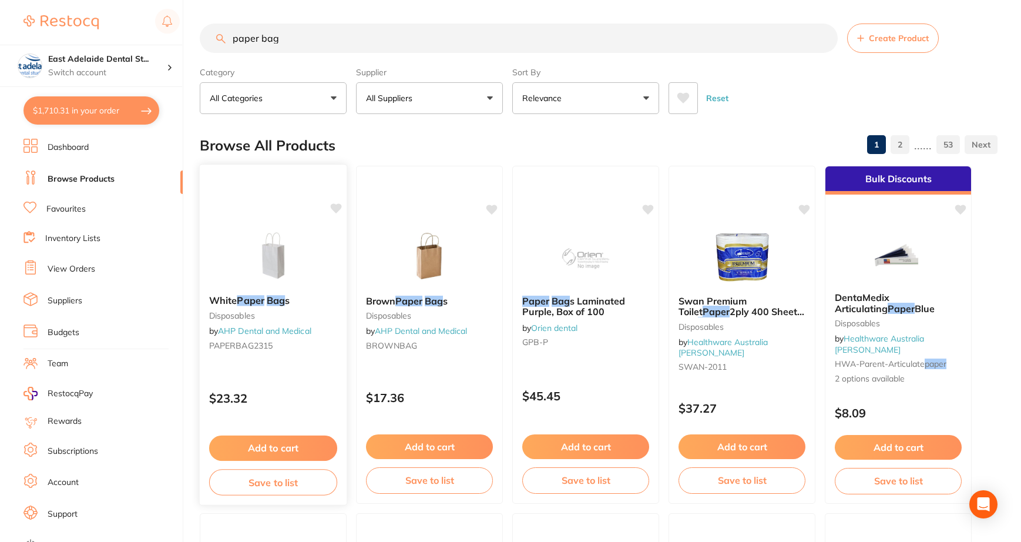
scroll to position [1, 0]
click at [312, 266] on div at bounding box center [273, 255] width 147 height 59
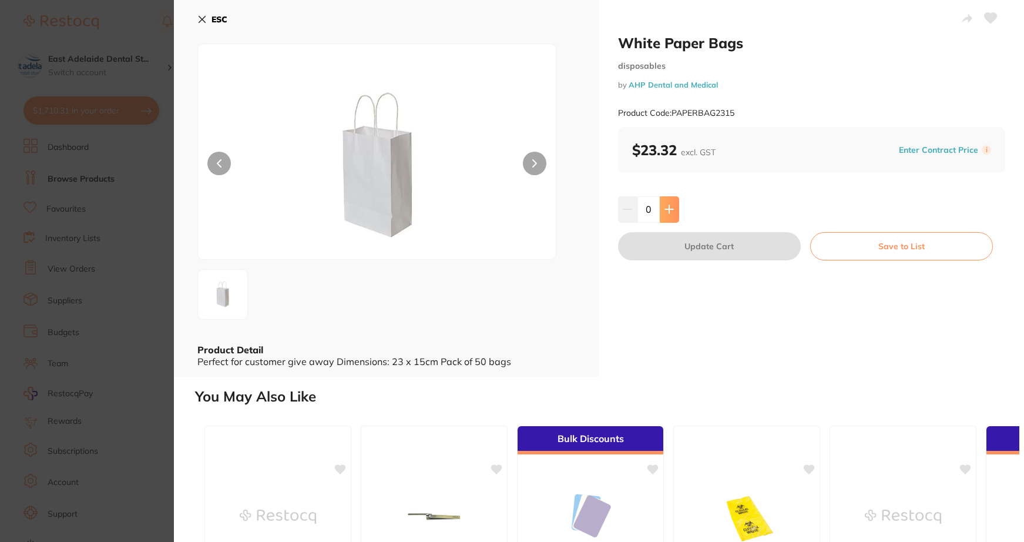
click at [666, 213] on icon at bounding box center [669, 208] width 9 height 9
type input "1"
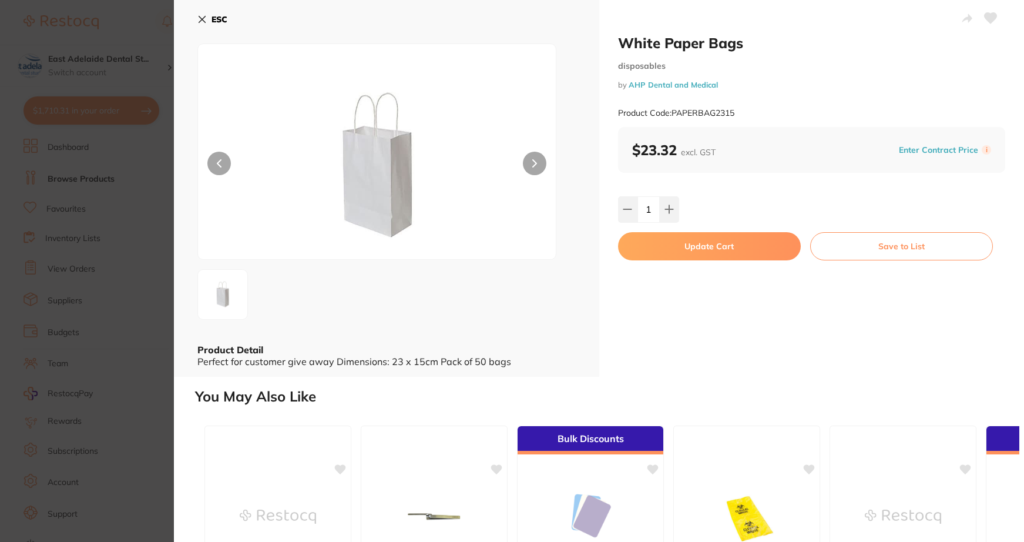
click at [699, 246] on button "Update Cart" at bounding box center [709, 246] width 183 height 28
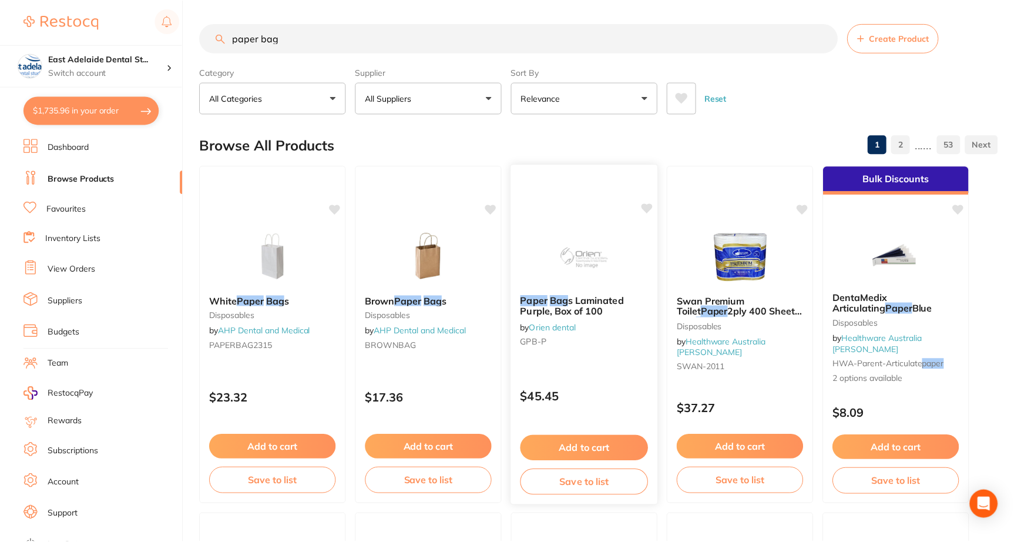
scroll to position [1, 0]
